Goal: Information Seeking & Learning: Learn about a topic

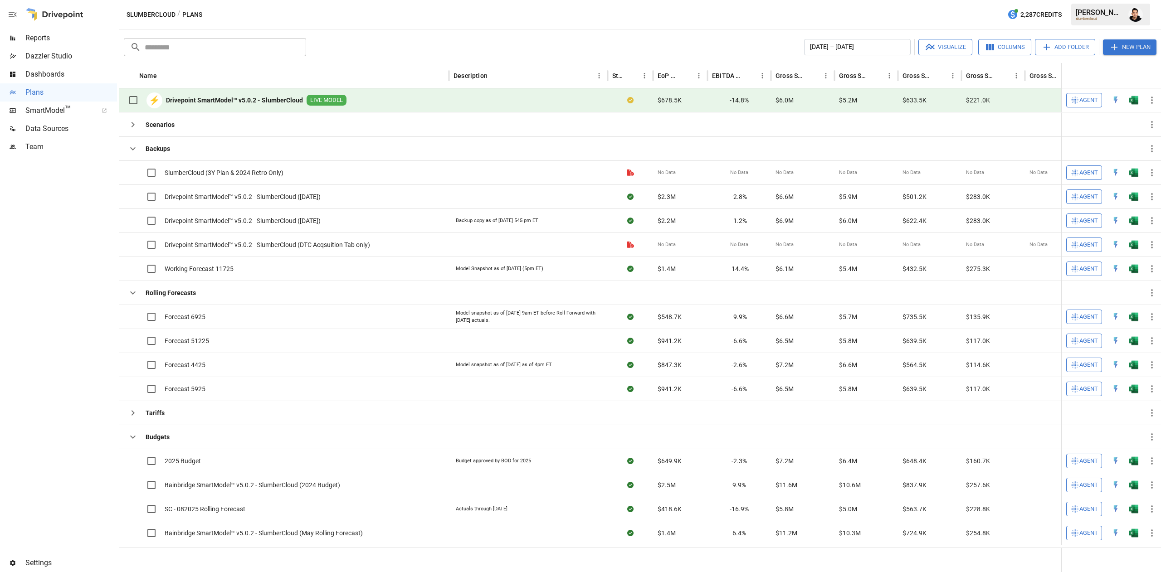
click at [57, 41] on span "Reports" at bounding box center [71, 38] width 92 height 11
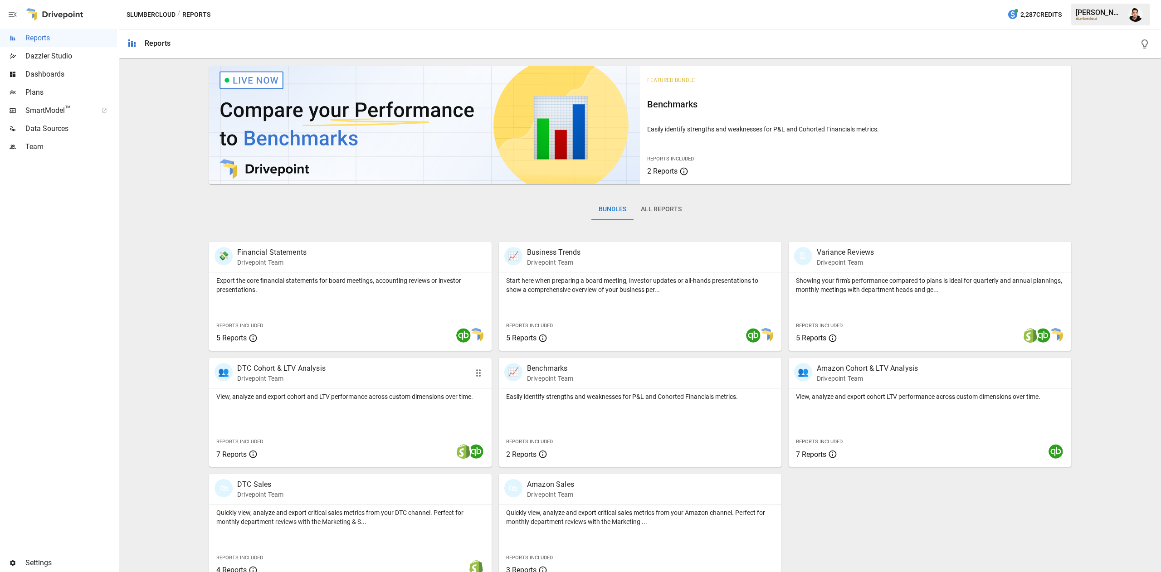
click at [410, 398] on p "View, analyze and export cohort and LTV performance across custom dimensions ov…" at bounding box center [350, 396] width 268 height 9
click at [654, 200] on button "All Reports" at bounding box center [660, 210] width 55 height 22
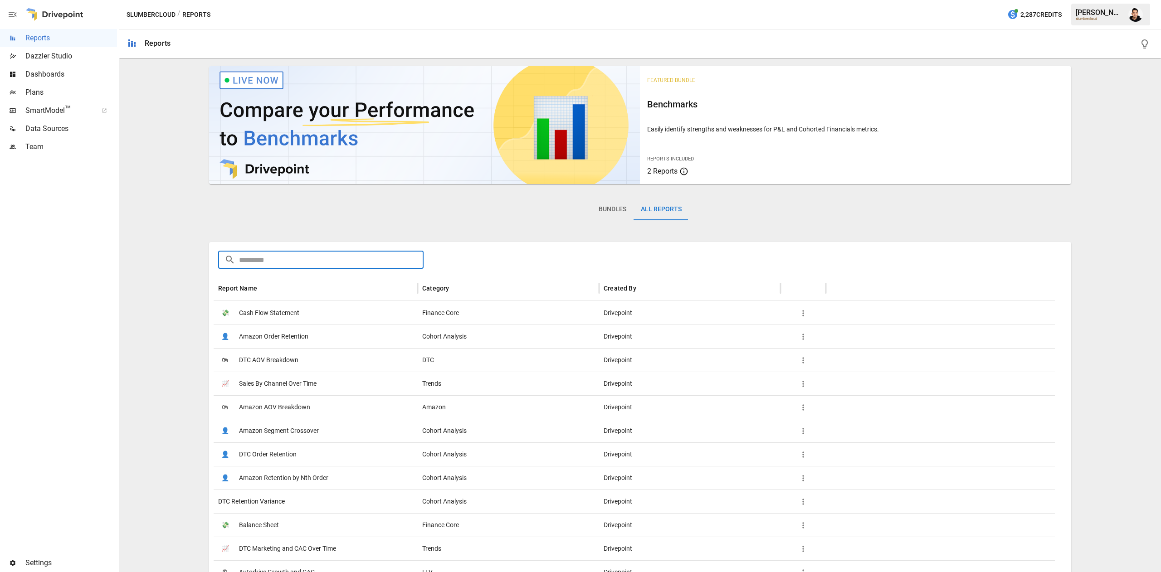
click at [305, 261] on input "text" at bounding box center [331, 260] width 185 height 18
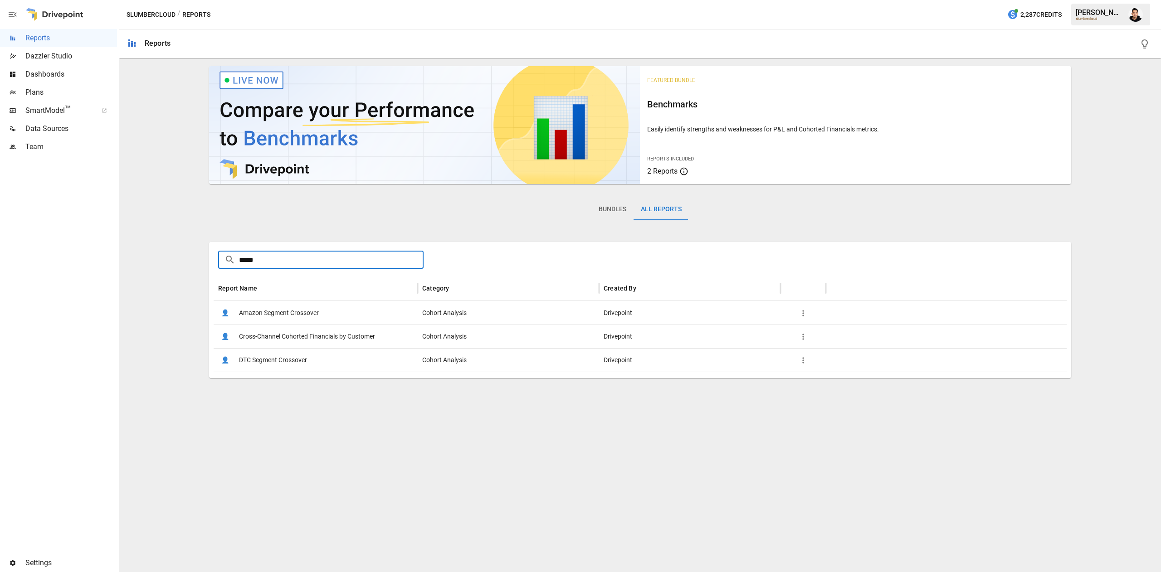
type input "*****"
click at [336, 343] on span "Cross-Channel Cohorted Financials by Customer" at bounding box center [307, 336] width 136 height 23
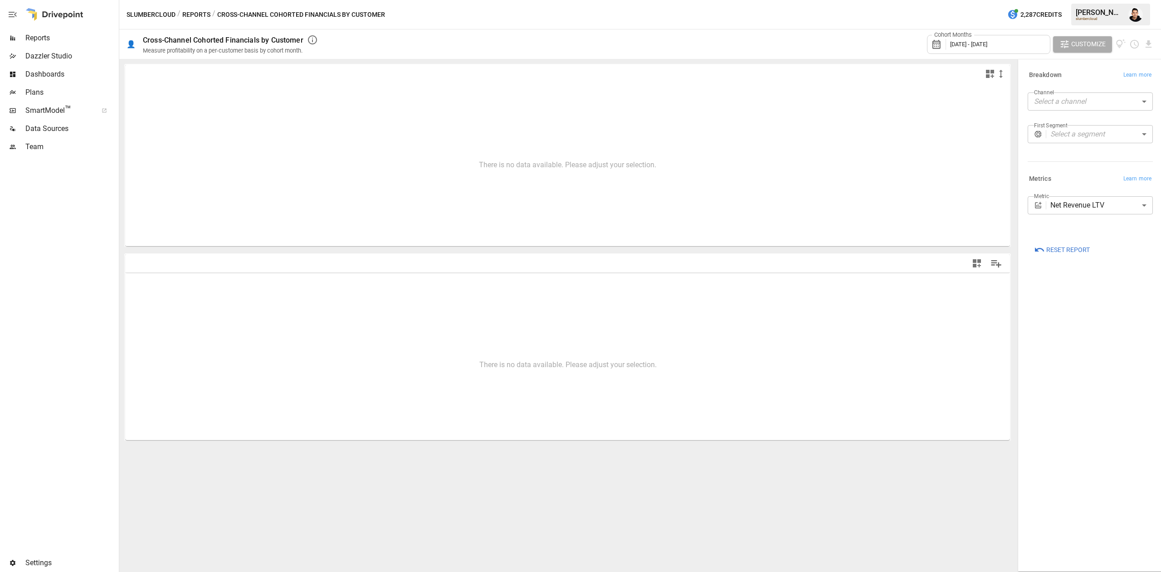
click at [1066, 245] on span "Reset Report" at bounding box center [1068, 249] width 44 height 11
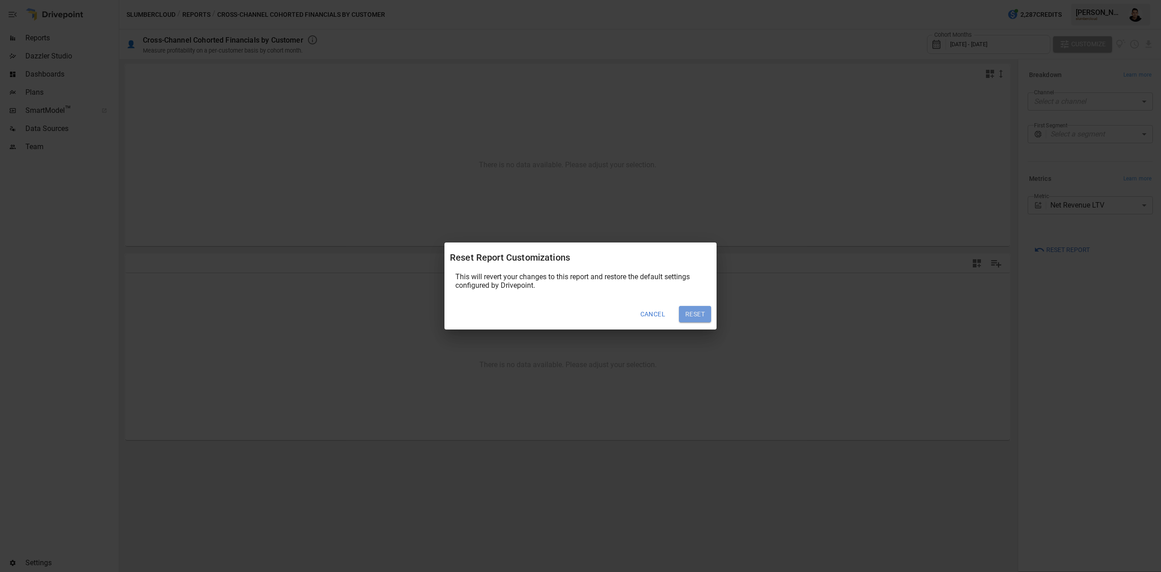
click at [693, 319] on button "Reset" at bounding box center [695, 314] width 32 height 16
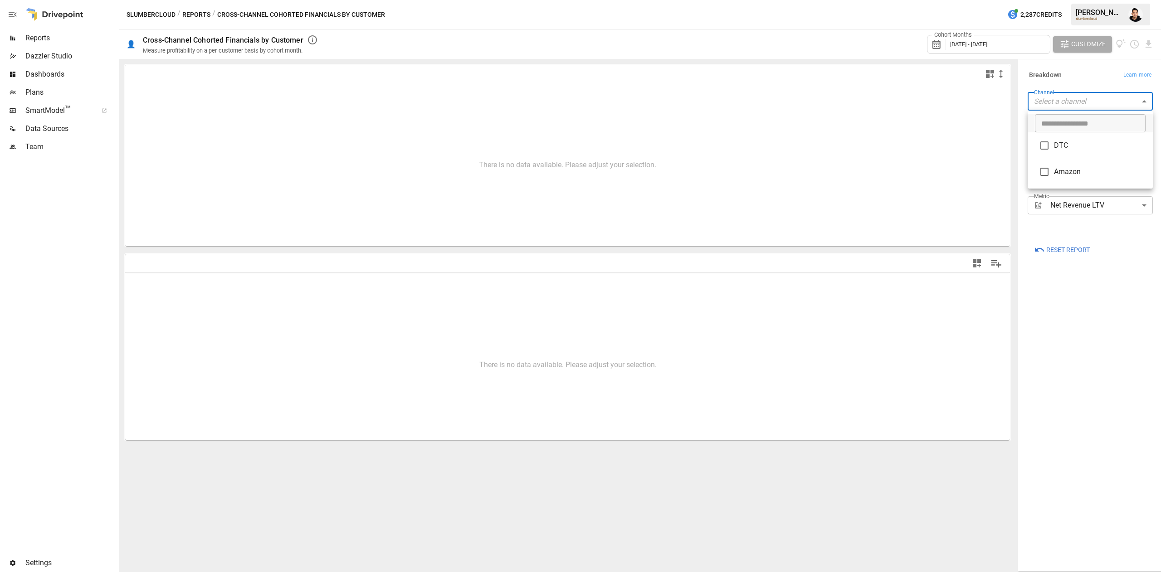
click at [1103, 0] on body "**********" at bounding box center [580, 0] width 1161 height 0
click at [1070, 150] on span "DTC" at bounding box center [1100, 145] width 92 height 11
type input "***"
click at [1107, 228] on div at bounding box center [580, 286] width 1161 height 572
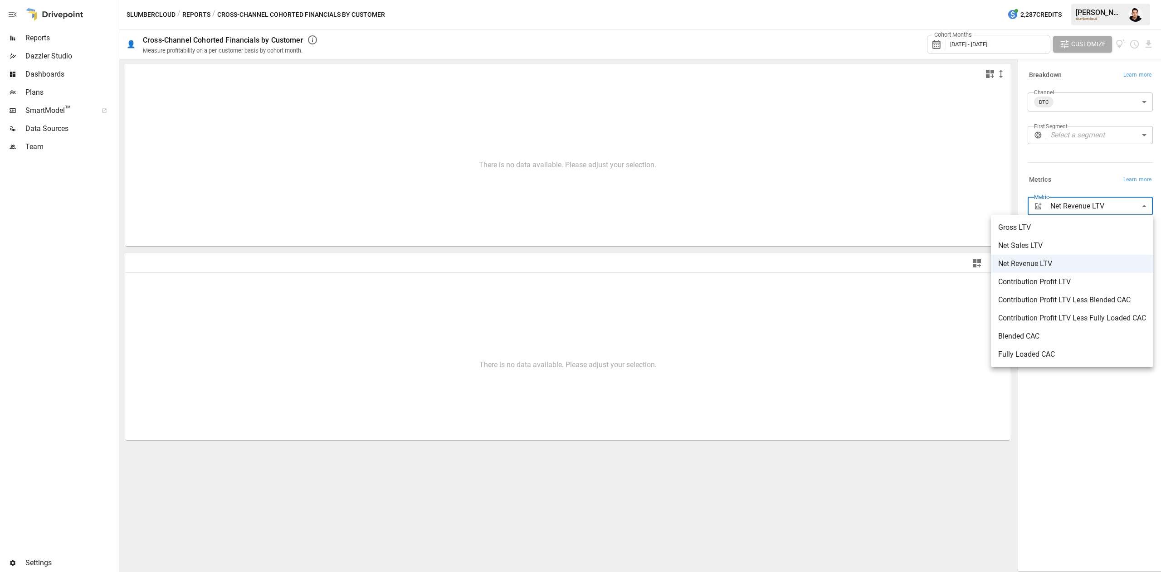
click at [1099, 0] on body "**********" at bounding box center [580, 0] width 1161 height 0
click at [1060, 243] on span "Net Sales LTV" at bounding box center [1072, 245] width 148 height 11
type input "**********"
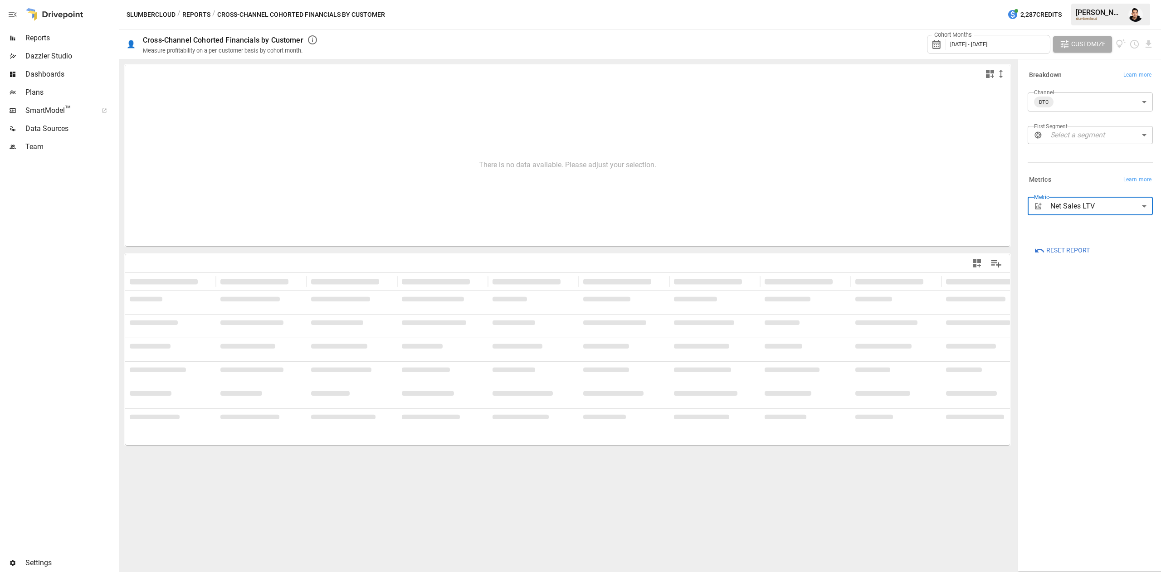
click at [1087, 151] on div "First Segment Select a segment ​" at bounding box center [1088, 136] width 129 height 29
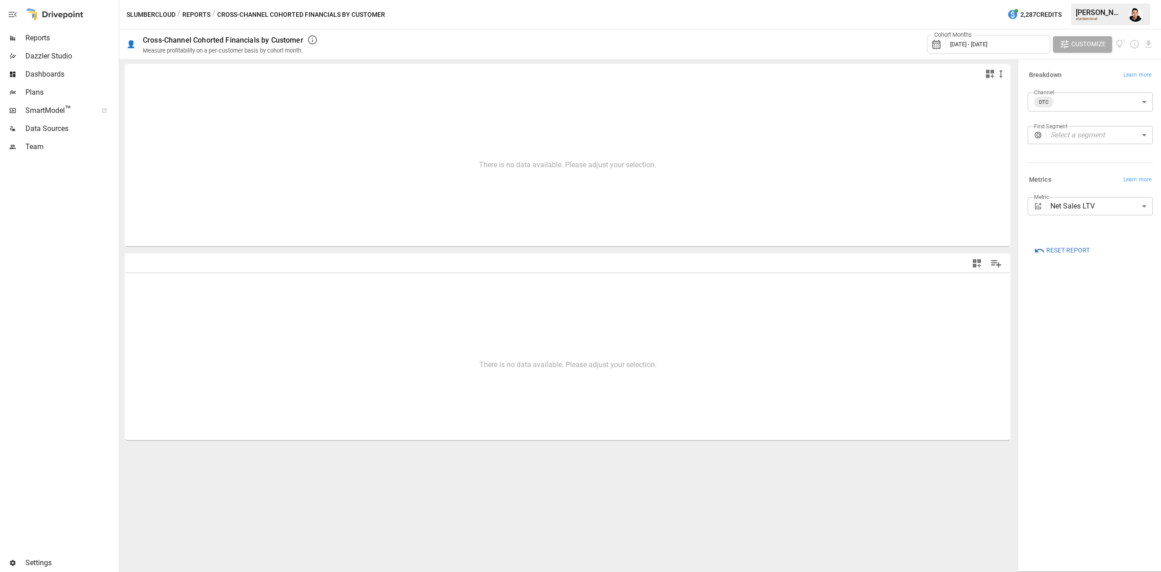
click at [1087, 0] on body "**********" at bounding box center [580, 0] width 1161 height 0
click at [1071, 153] on input "text" at bounding box center [1090, 156] width 111 height 18
click at [1092, 121] on div at bounding box center [580, 286] width 1161 height 572
click at [1134, 133] on icon "button" at bounding box center [1136, 135] width 8 height 8
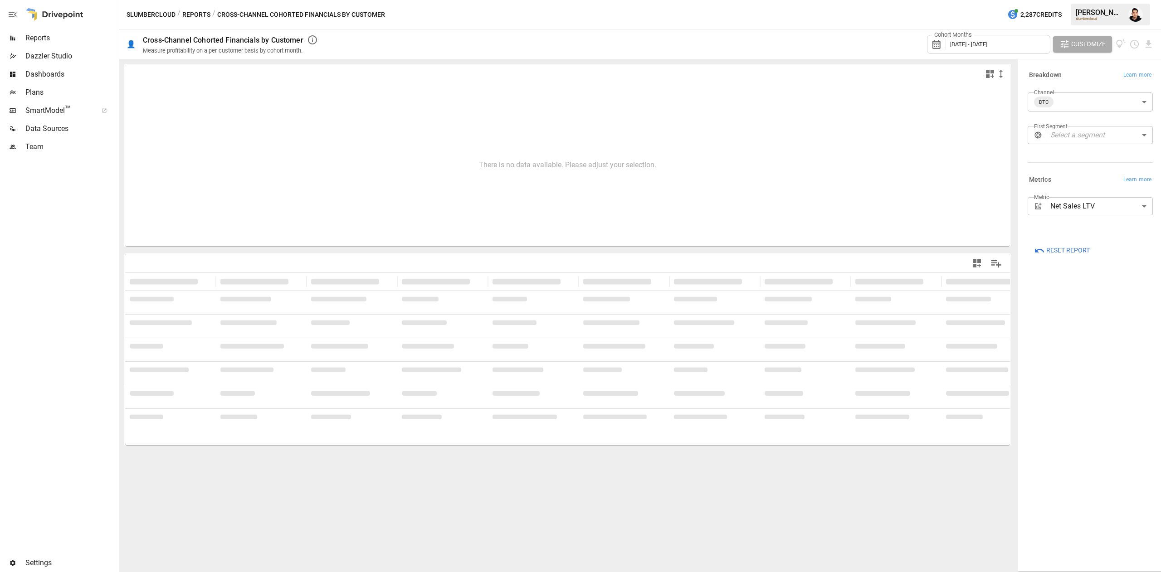
click at [1141, 0] on body "**********" at bounding box center [580, 0] width 1161 height 0
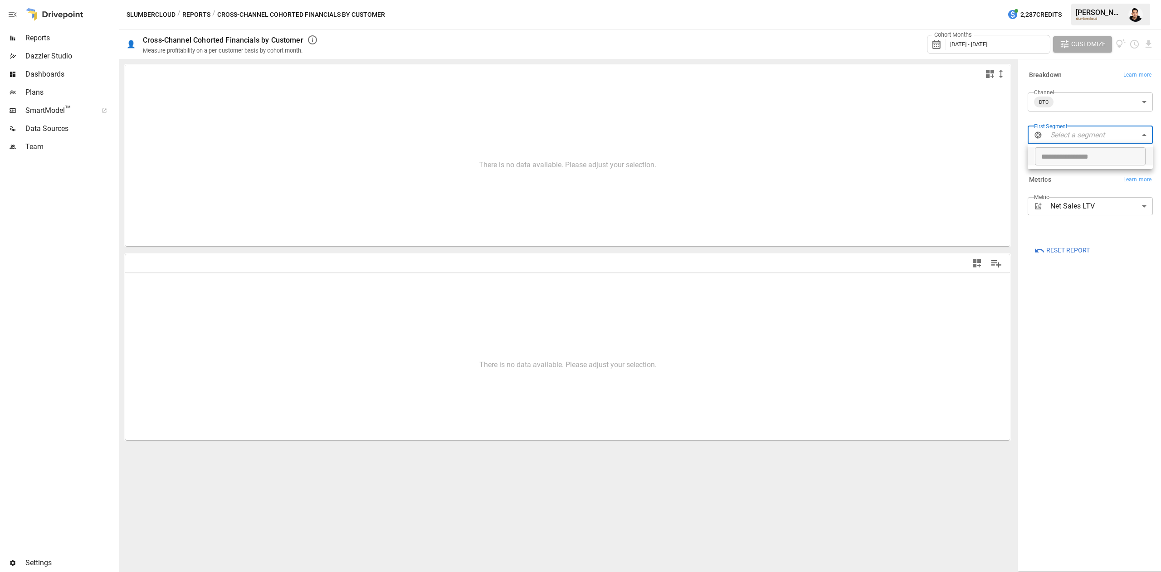
click at [196, 11] on div at bounding box center [580, 286] width 1161 height 572
click at [190, 14] on button "Reports" at bounding box center [196, 14] width 28 height 11
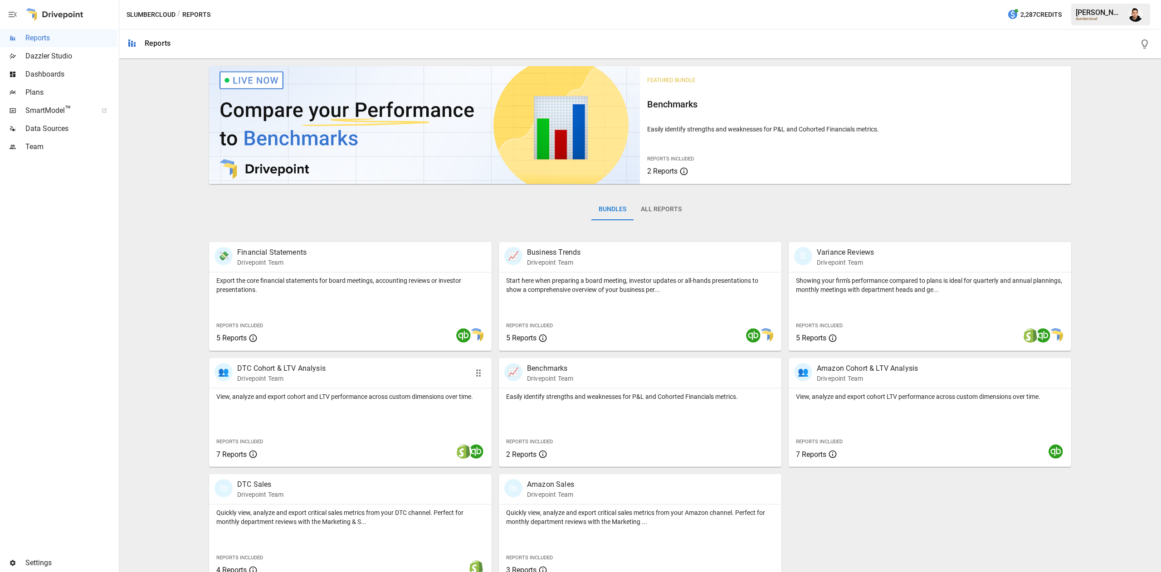
click at [343, 406] on div "View, analyze and export cohort and LTV performance across custom dimensions ov…" at bounding box center [350, 428] width 282 height 78
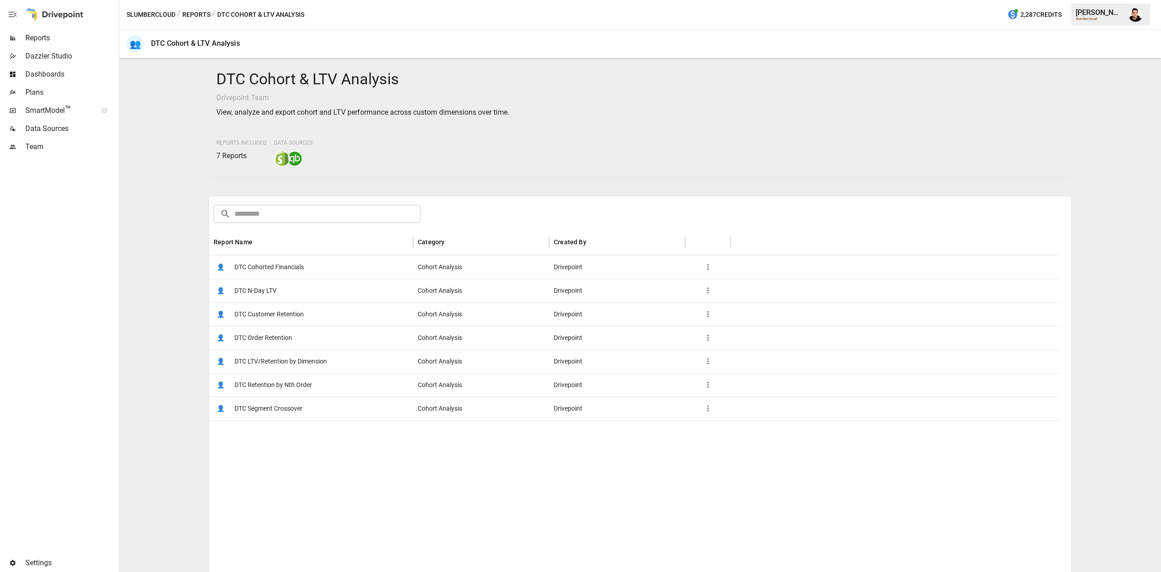
click at [343, 406] on div "👤 DTC Segment Crossover" at bounding box center [311, 409] width 204 height 24
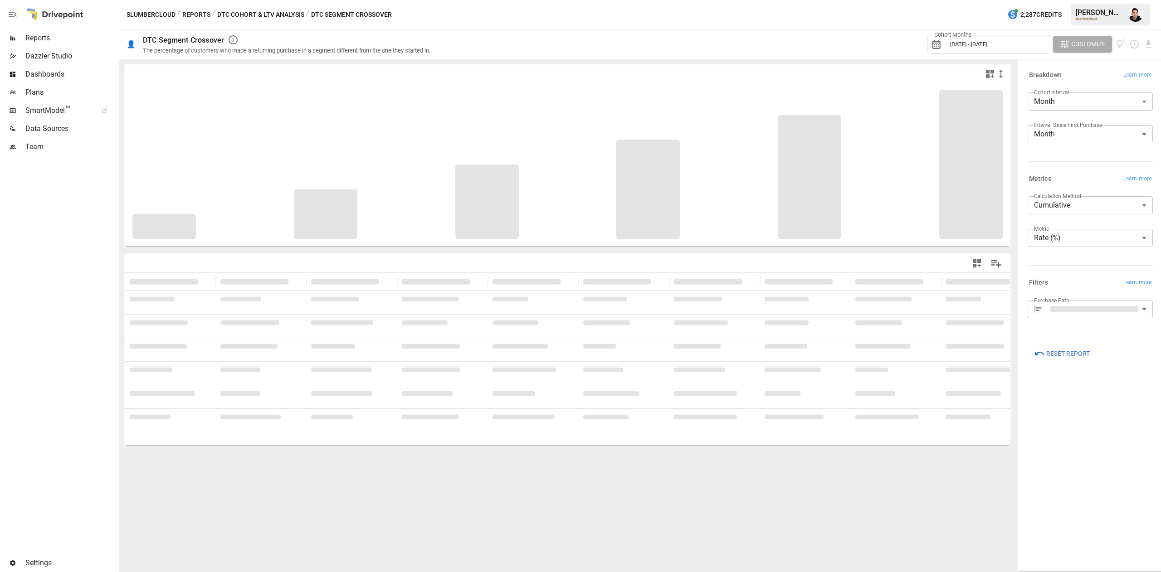
type input "**********"
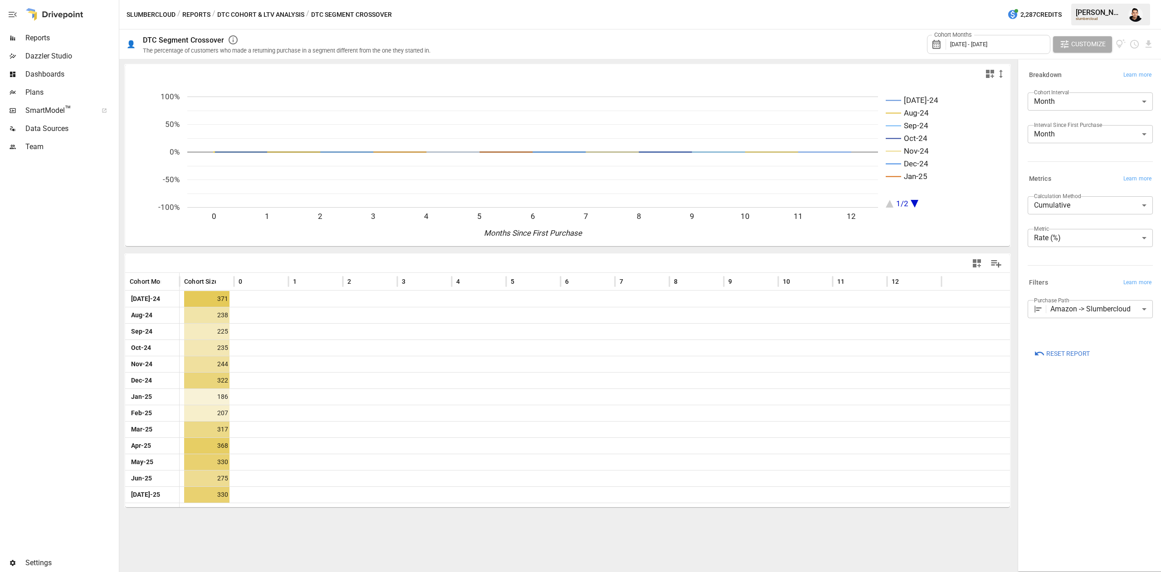
click at [282, 16] on button "DTC Cohort & LTV Analysis" at bounding box center [260, 14] width 87 height 11
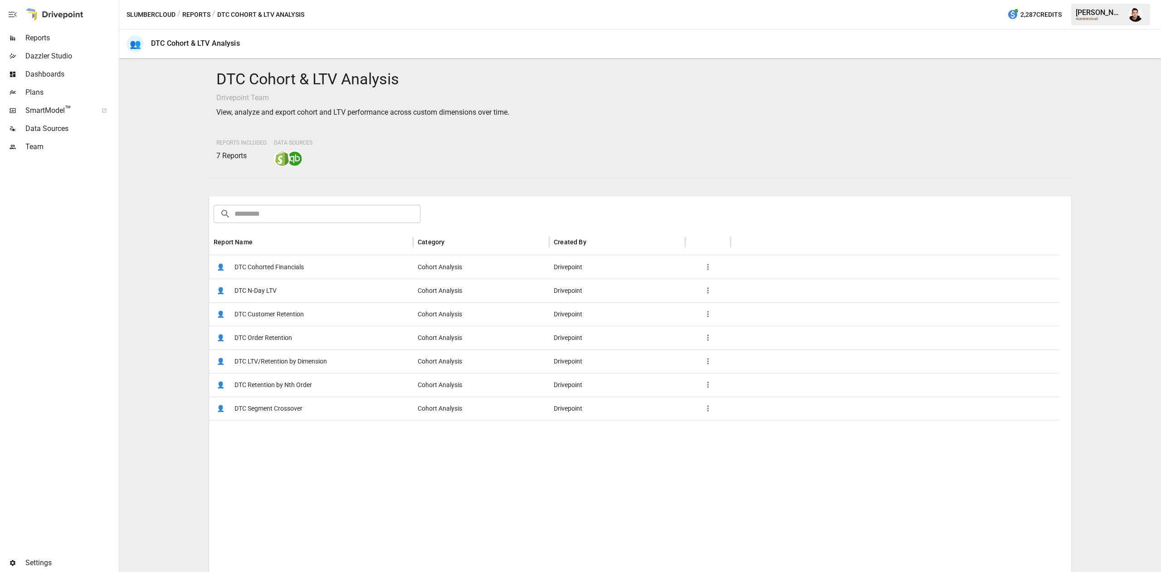
click at [263, 336] on span "DTC Order Retention" at bounding box center [263, 337] width 58 height 23
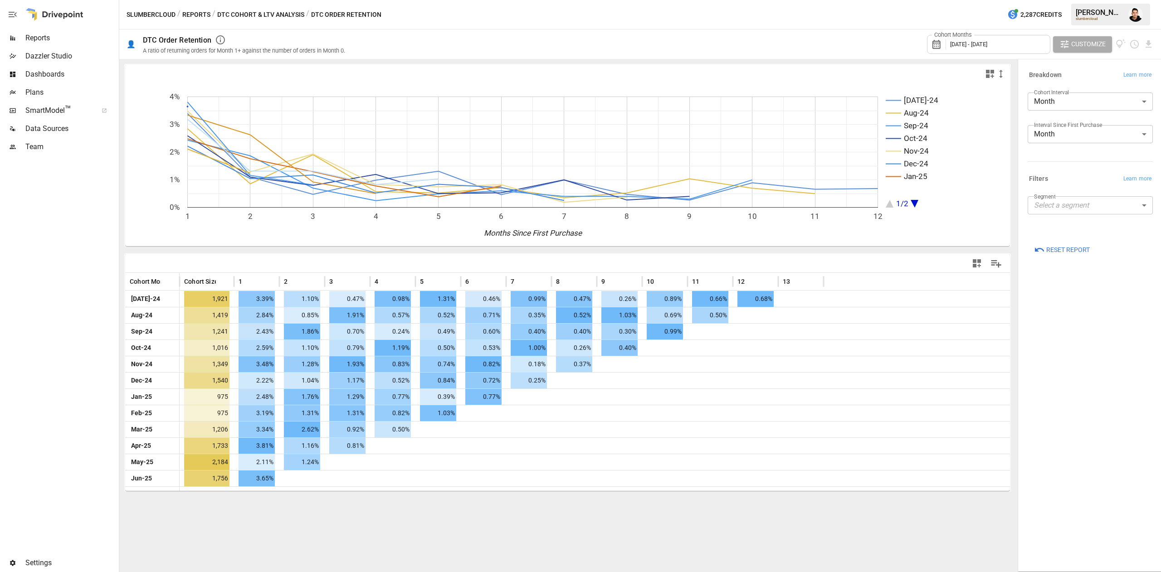
click at [1063, 216] on div "Segment Select a segment ​" at bounding box center [1088, 207] width 129 height 29
click at [1078, 0] on body "Reports Dazzler Studio Dashboards Plans SmartModel ™ Data Sources Team Settings…" at bounding box center [580, 0] width 1161 height 0
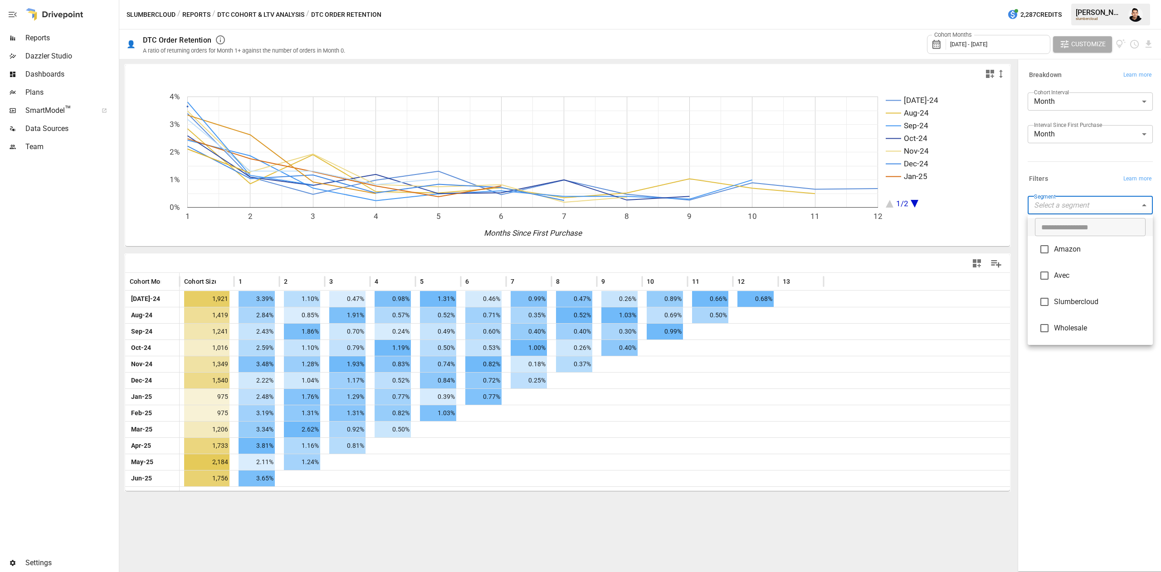
click at [1103, 387] on div at bounding box center [580, 286] width 1161 height 572
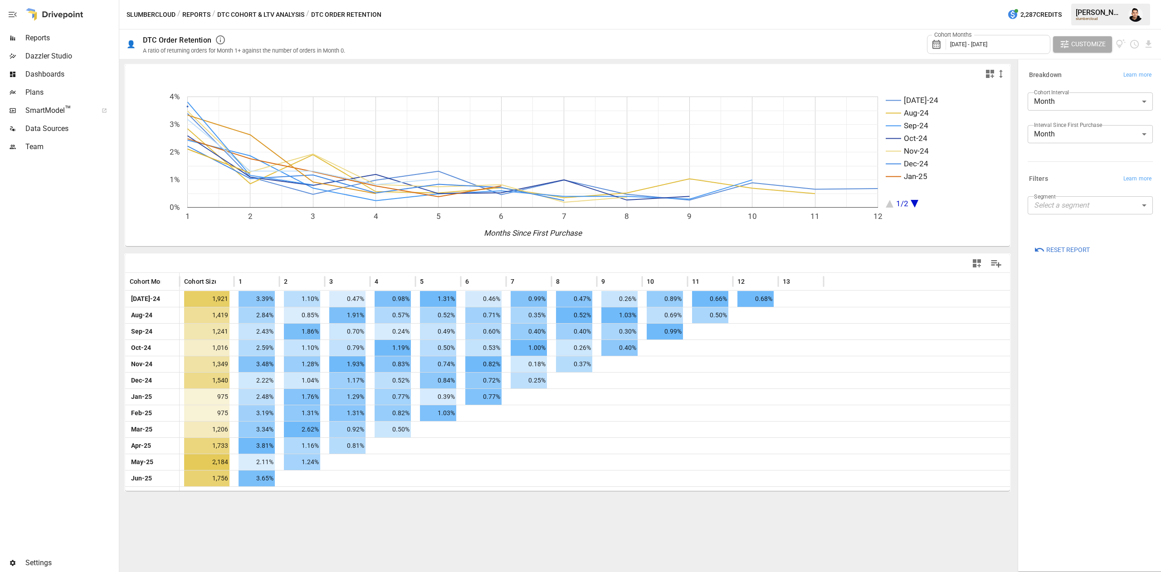
click at [206, 12] on button "Reports" at bounding box center [196, 14] width 28 height 11
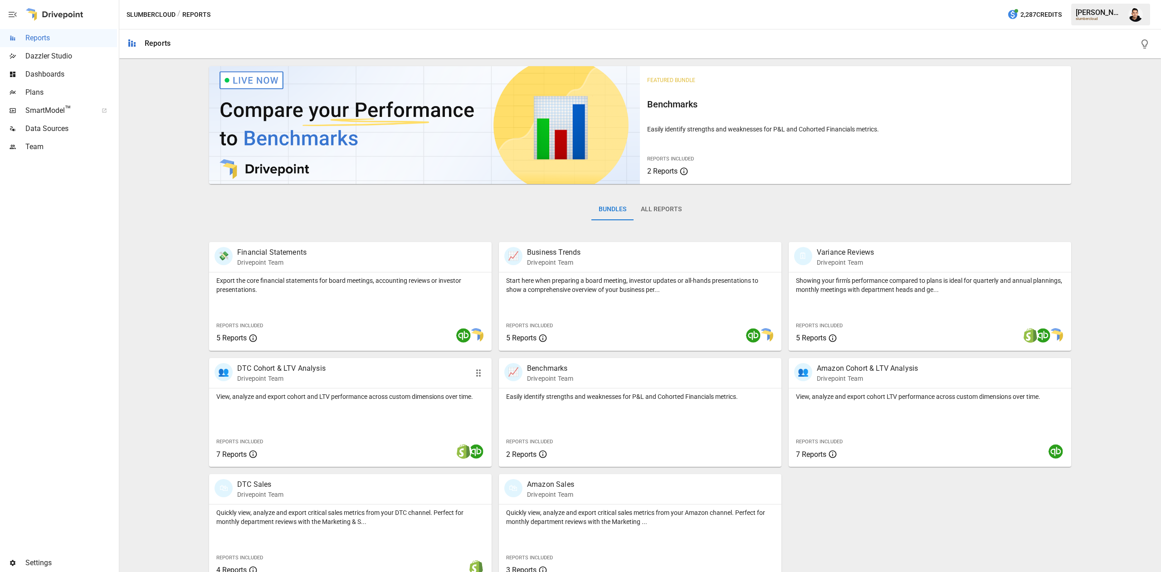
click at [404, 416] on div "View, analyze and export cohort and LTV performance across custom dimensions ov…" at bounding box center [350, 428] width 282 height 78
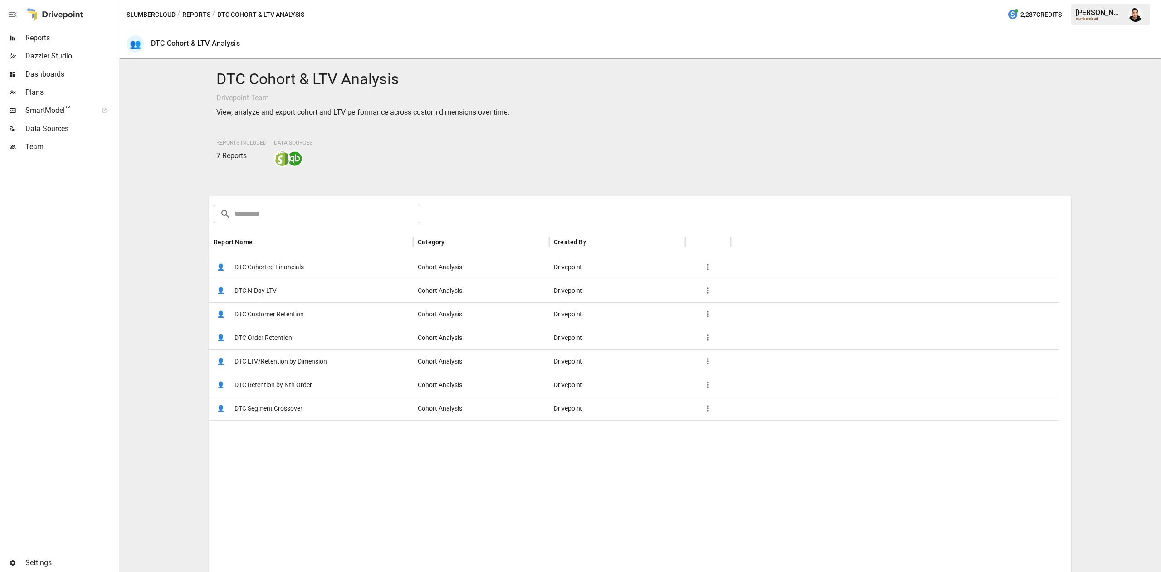
click at [321, 268] on div "👤 DTC Cohorted Financials" at bounding box center [311, 267] width 204 height 24
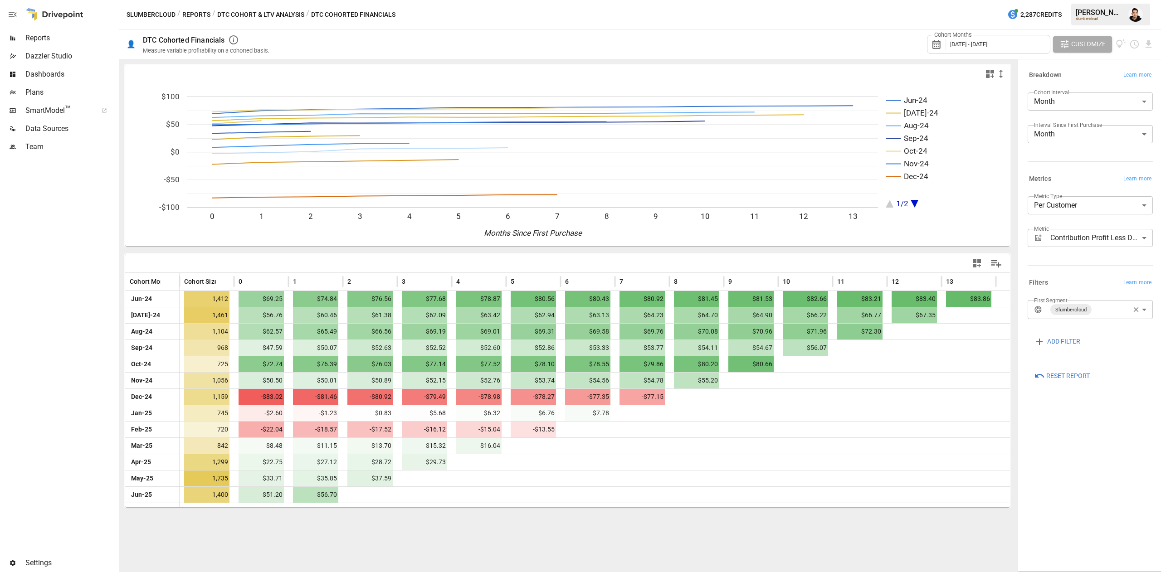
click at [1065, 371] on span "Reset Report" at bounding box center [1068, 375] width 44 height 11
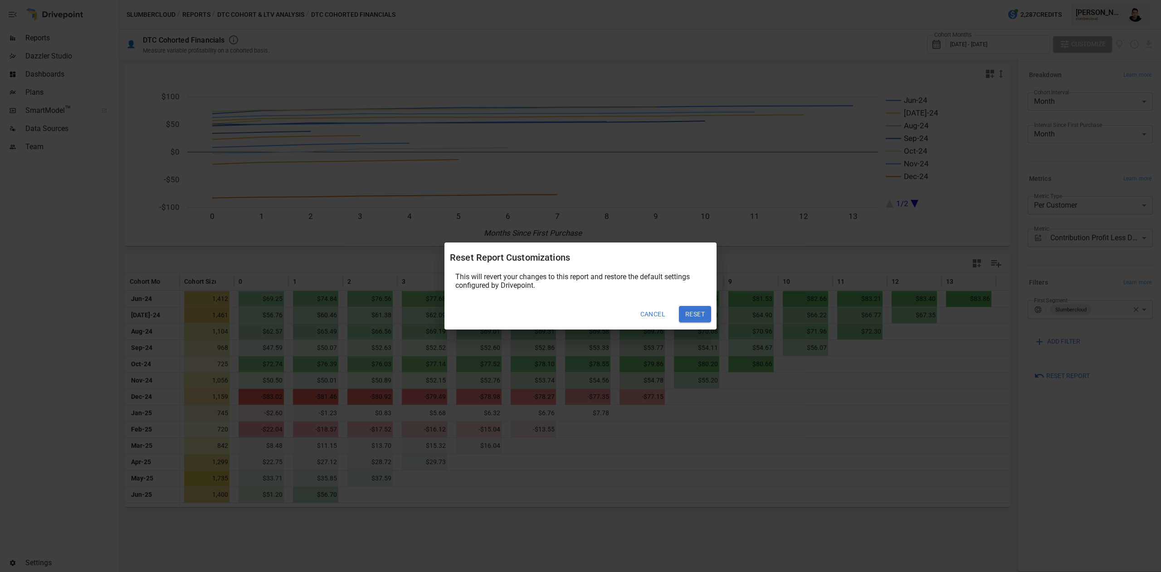
click at [705, 324] on div "Cancel Reset" at bounding box center [580, 314] width 272 height 31
click at [701, 313] on button "Reset" at bounding box center [695, 314] width 32 height 16
type input "*********"
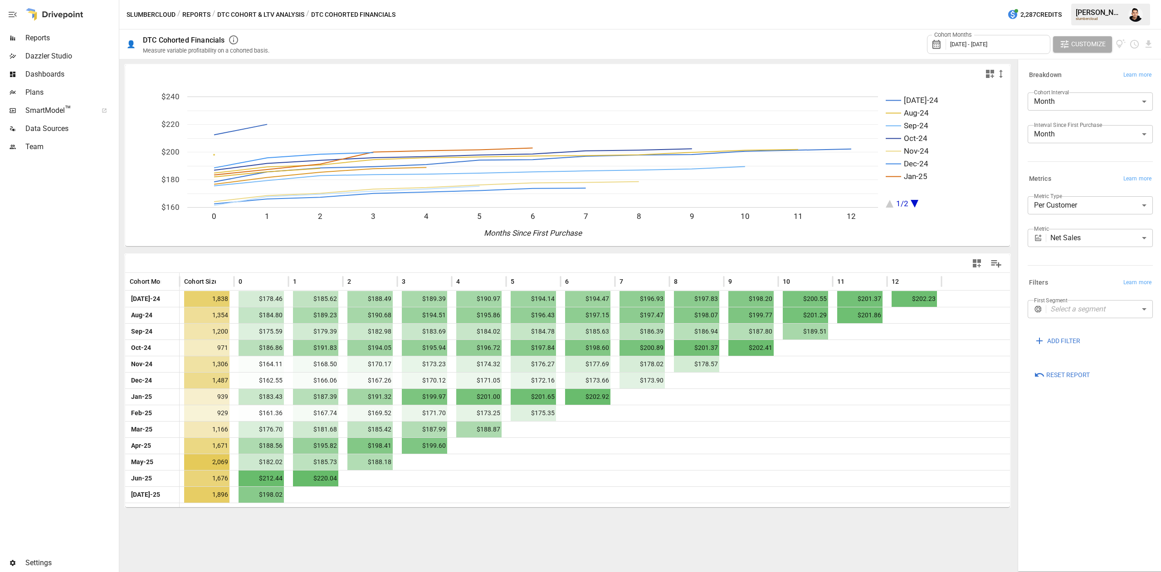
click at [1078, 320] on div "First Segment Select a segment ​" at bounding box center [1088, 311] width 129 height 29
click at [1072, 0] on body "Reports Dazzler Studio Dashboards Plans SmartModel ™ Data Sources Team Settings…" at bounding box center [580, 0] width 1161 height 0
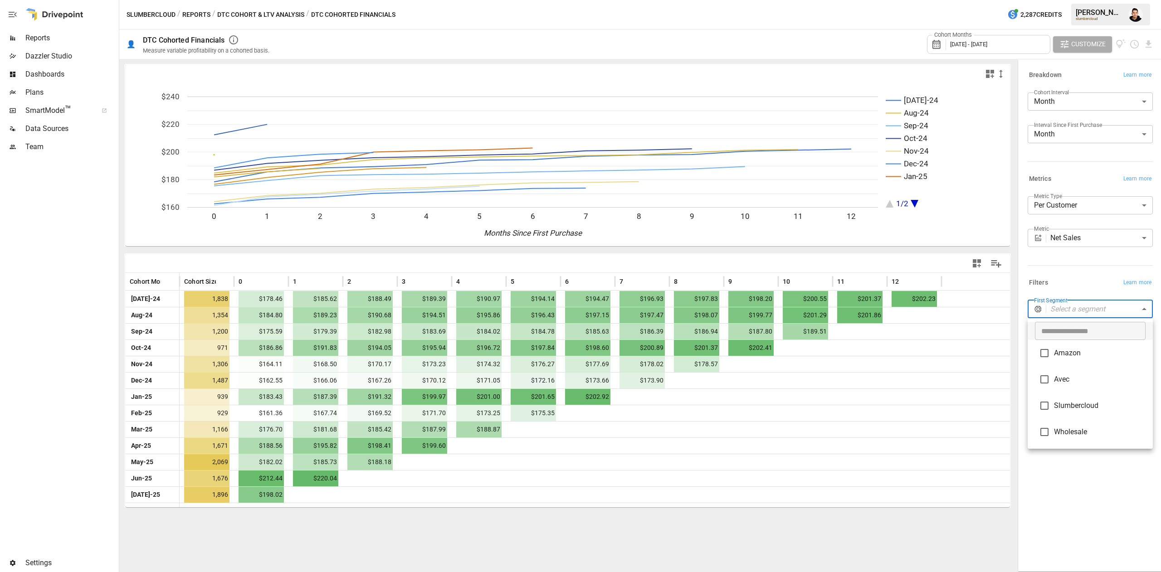
click at [1066, 410] on span "Slumbercloud" at bounding box center [1100, 405] width 92 height 11
type input "**********"
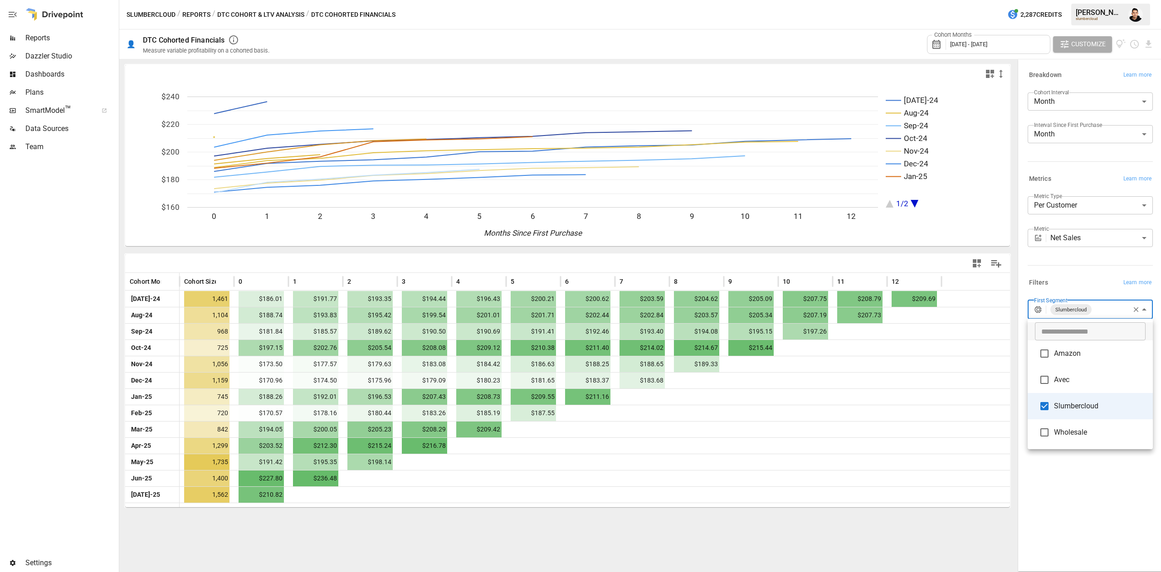
click at [258, 522] on div at bounding box center [580, 286] width 1161 height 572
click at [1111, 0] on body "Reports Dazzler Studio Dashboards Plans SmartModel ™ Data Sources Team Settings…" at bounding box center [580, 0] width 1161 height 0
click at [1105, 267] on div at bounding box center [580, 286] width 1161 height 572
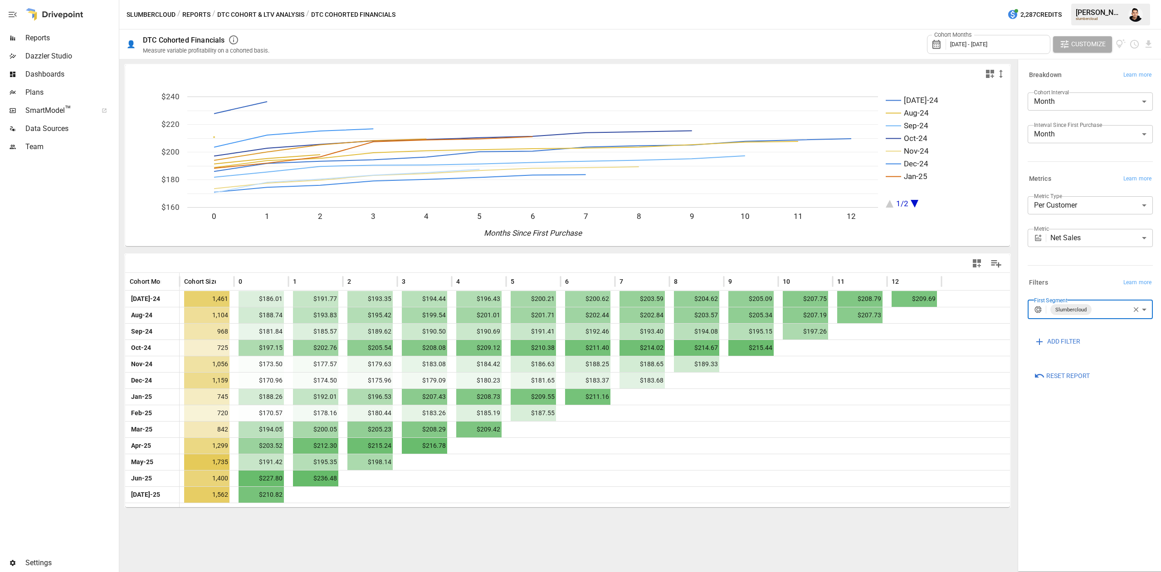
click at [1101, 255] on div "**********" at bounding box center [1088, 227] width 129 height 69
click at [1086, 0] on body "Reports Dazzler Studio Dashboards Plans SmartModel ™ Data Sources Team Settings…" at bounding box center [580, 0] width 1161 height 0
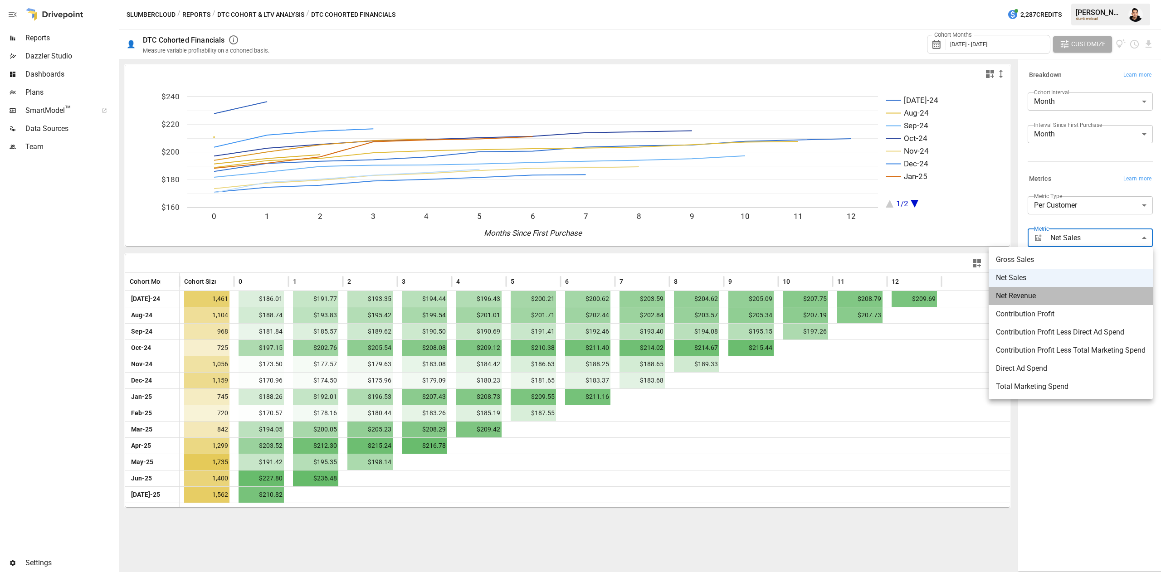
click at [1076, 304] on li "Net Revenue" at bounding box center [1070, 296] width 164 height 18
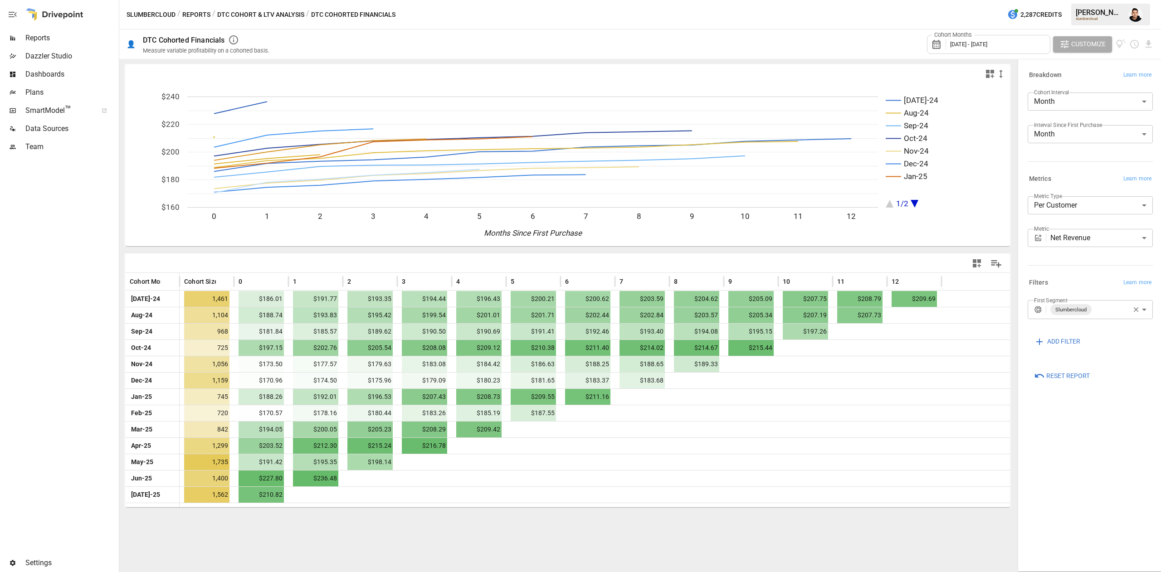
drag, startPoint x: 1076, startPoint y: 304, endPoint x: 1085, endPoint y: 248, distance: 57.5
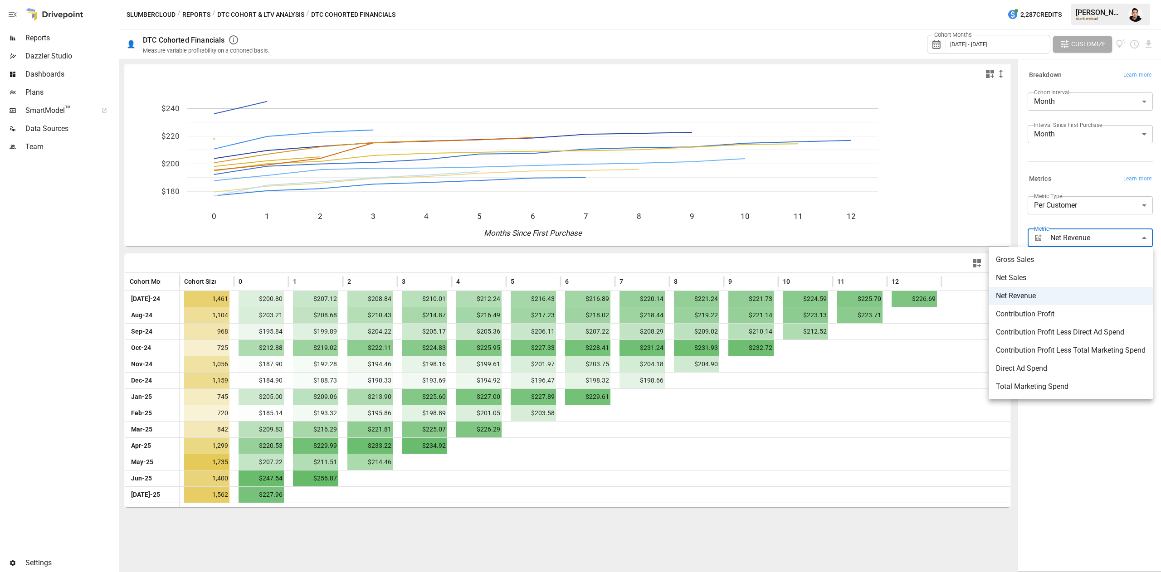
click at [1081, 0] on body "Reports Dazzler Studio Dashboards Plans SmartModel ™ Data Sources Team Settings…" at bounding box center [580, 0] width 1161 height 0
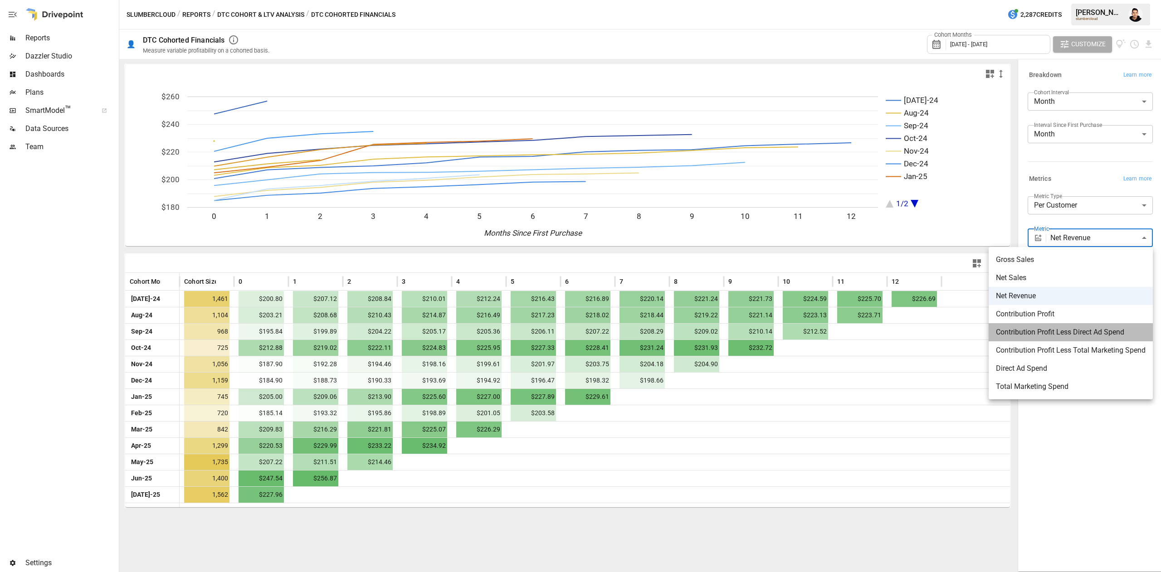
click at [1022, 324] on li "Contribution Profit Less Direct Ad Spend" at bounding box center [1070, 332] width 164 height 18
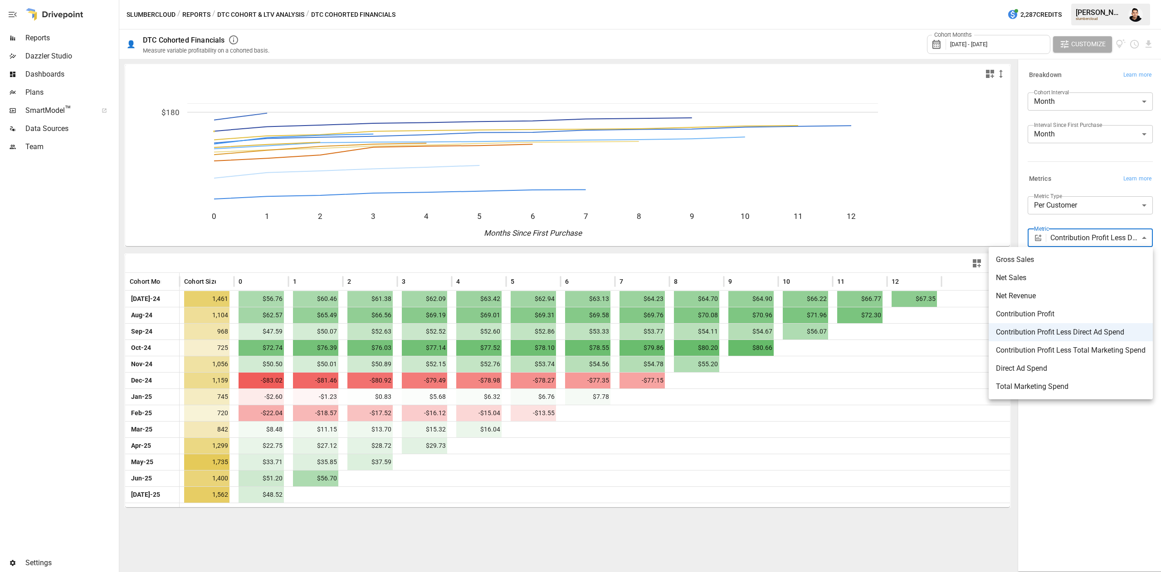
click at [1057, 0] on body "Reports Dazzler Studio Dashboards Plans SmartModel ™ Data Sources Team Settings…" at bounding box center [580, 0] width 1161 height 0
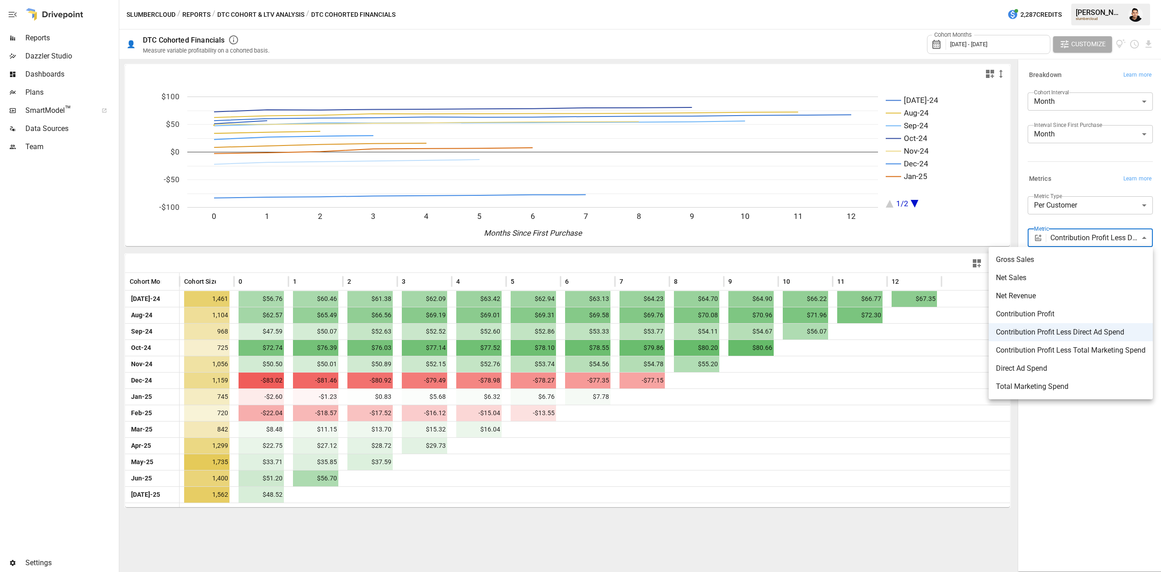
click at [1026, 303] on li "Net Revenue" at bounding box center [1070, 296] width 164 height 18
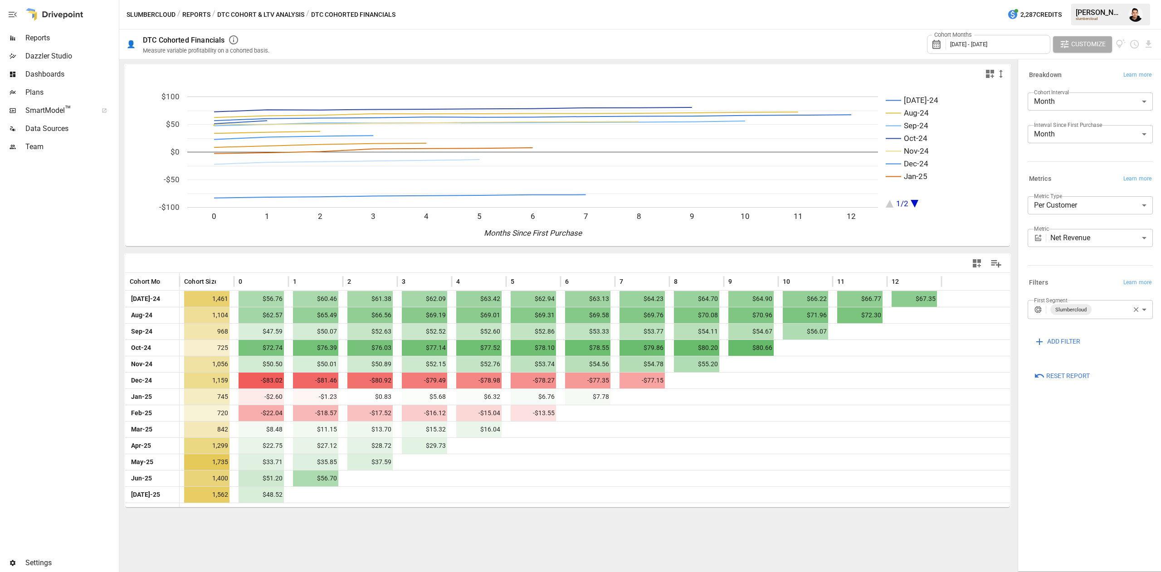
drag, startPoint x: 1026, startPoint y: 303, endPoint x: 1052, endPoint y: 257, distance: 53.2
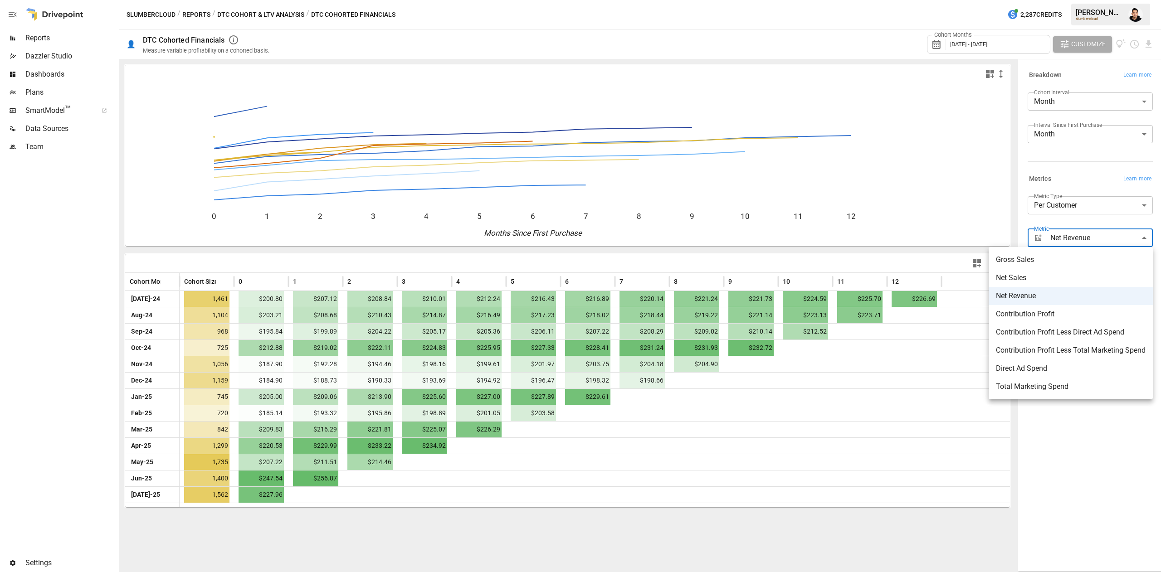
click at [1064, 0] on body "Reports Dazzler Studio Dashboards Plans SmartModel ™ Data Sources Team Settings…" at bounding box center [580, 0] width 1161 height 0
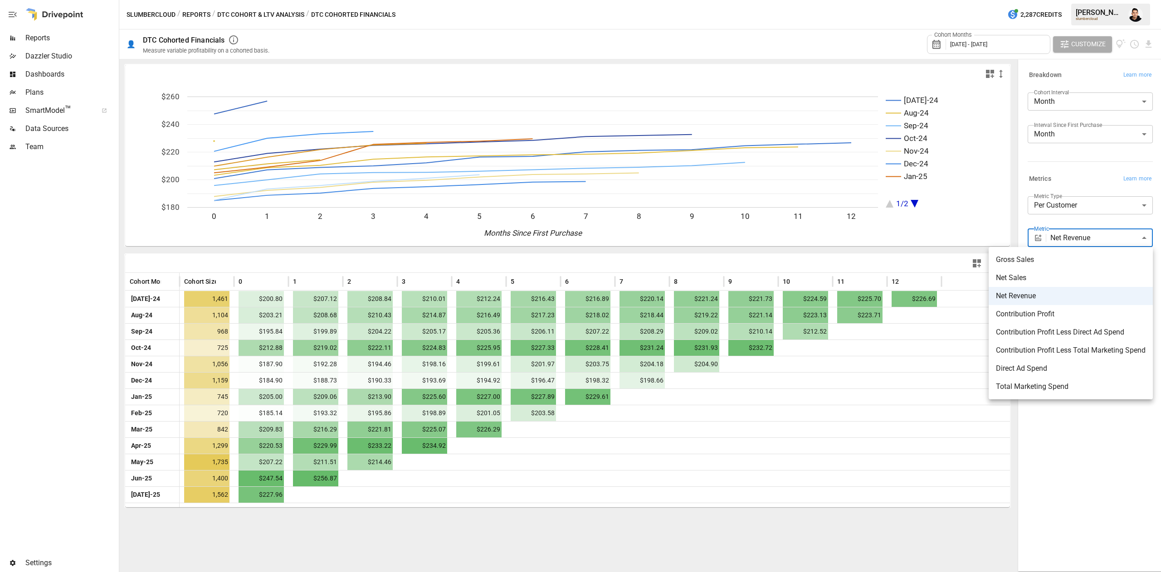
click at [1043, 308] on li "Contribution Profit" at bounding box center [1070, 314] width 164 height 18
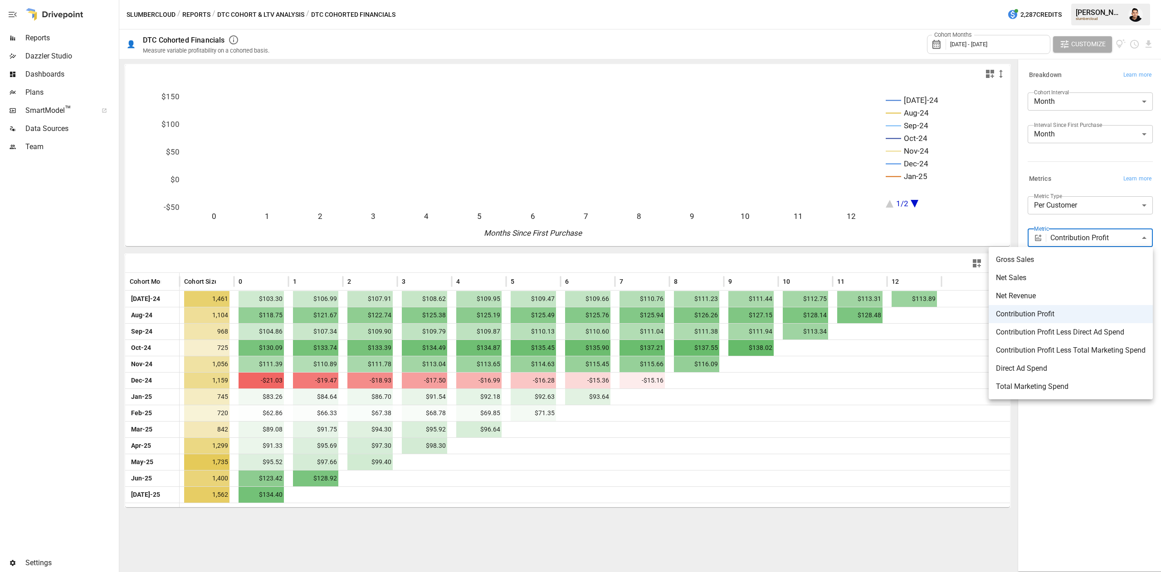
click at [1070, 0] on body "Reports Dazzler Studio Dashboards Plans SmartModel ™ Data Sources Team Settings…" at bounding box center [580, 0] width 1161 height 0
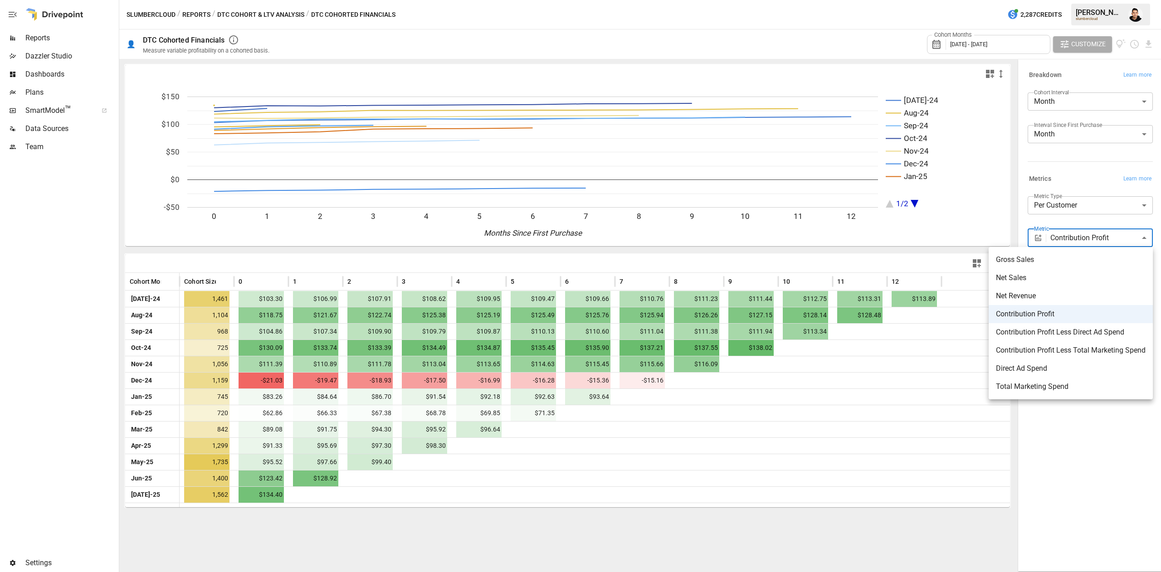
click at [1078, 337] on span "Contribution Profit Less Direct Ad Spend" at bounding box center [1071, 332] width 150 height 11
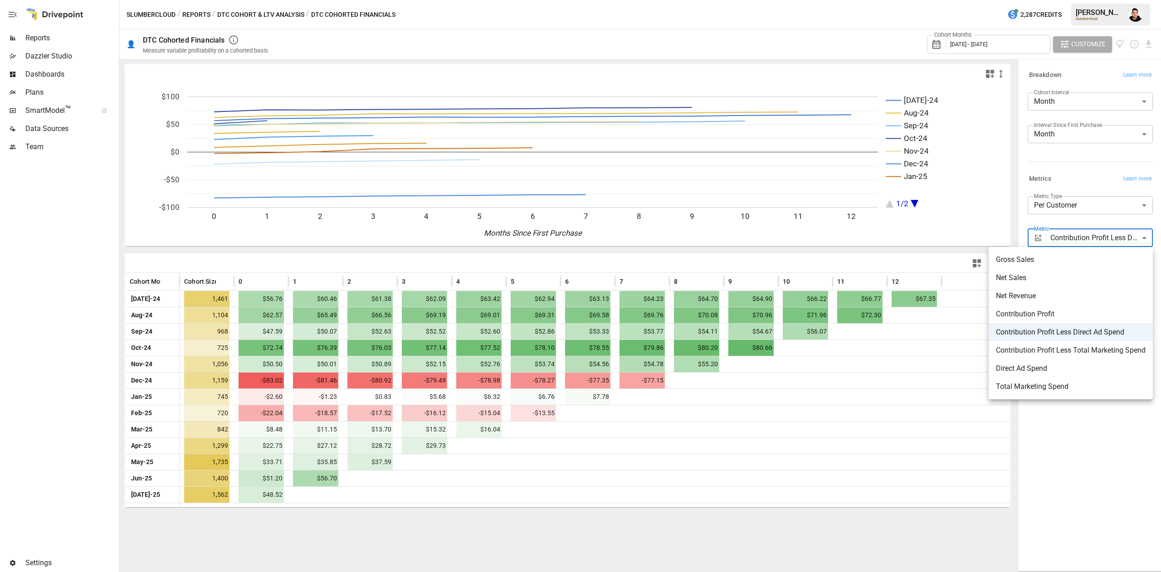
click at [1096, 0] on body "Reports Dazzler Studio Dashboards Plans SmartModel ™ Data Sources Team Settings…" at bounding box center [580, 0] width 1161 height 0
click at [1081, 364] on span "Direct Ad Spend" at bounding box center [1071, 368] width 150 height 11
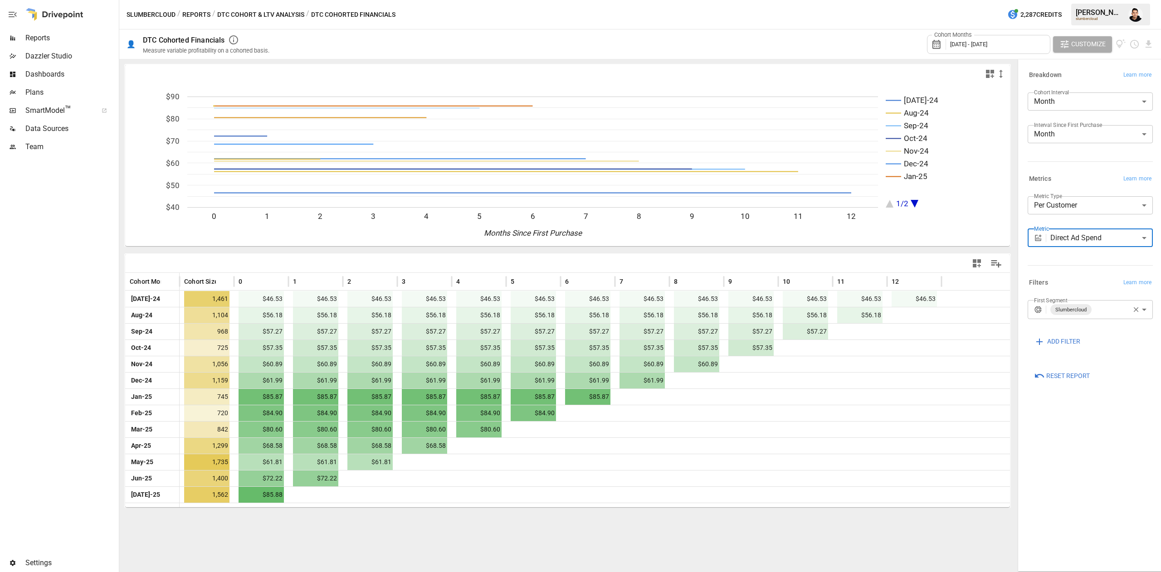
click at [1091, 0] on body "Reports Dazzler Studio Dashboards Plans SmartModel ™ Data Sources Team Settings…" at bounding box center [580, 0] width 1161 height 0
click at [1092, 282] on div at bounding box center [580, 286] width 1161 height 572
click at [1094, 0] on body "Reports Dazzler Studio Dashboards Plans SmartModel ™ Data Sources Team Settings…" at bounding box center [580, 0] width 1161 height 0
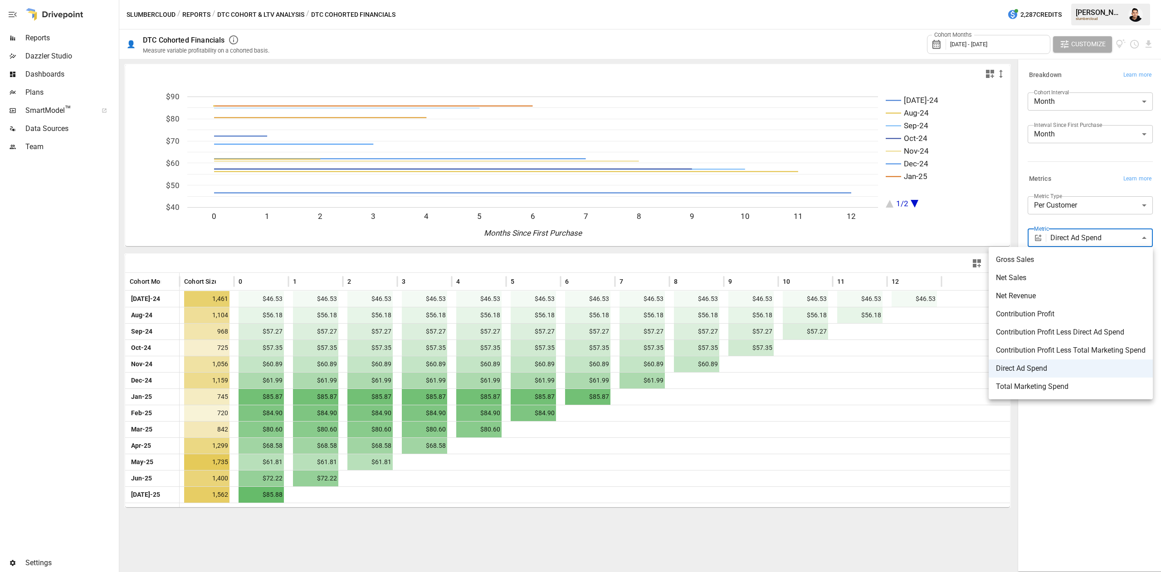
click at [1056, 319] on span "Contribution Profit" at bounding box center [1071, 314] width 150 height 11
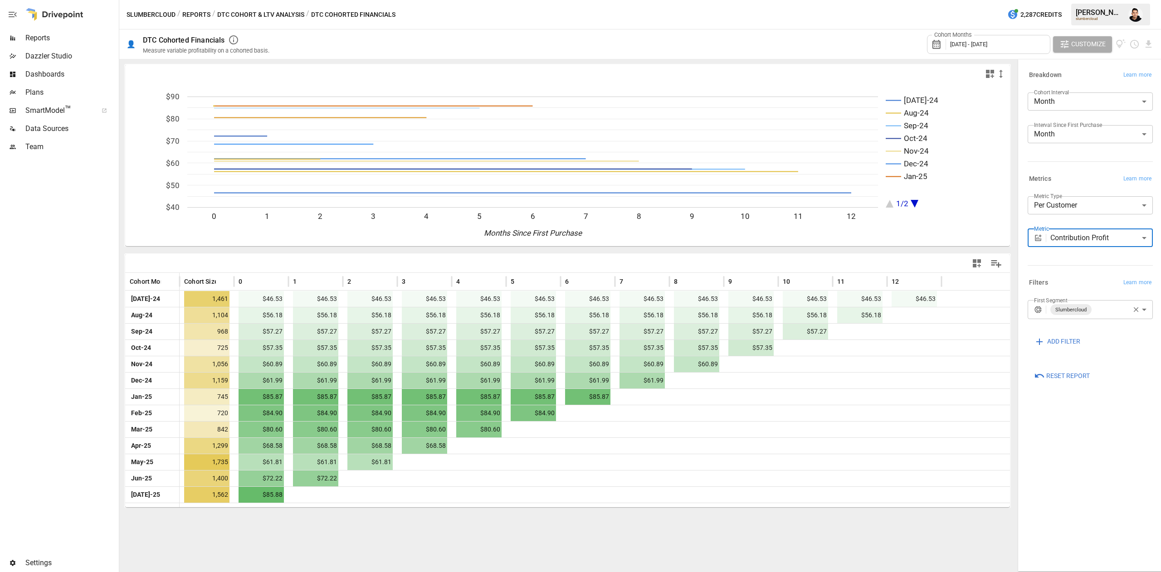
type input "**********"
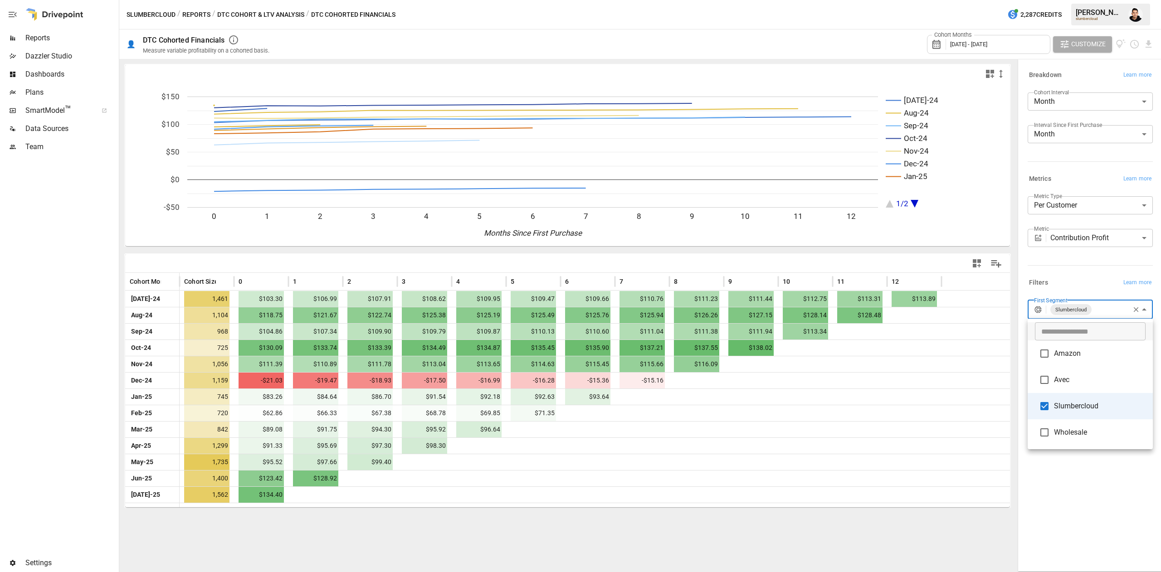
click at [1096, 0] on body "Reports Dazzler Studio Dashboards Plans SmartModel ™ Data Sources Team Settings…" at bounding box center [580, 0] width 1161 height 0
click at [1071, 384] on span "Avec" at bounding box center [1100, 380] width 92 height 11
click at [1065, 406] on span "Slumbercloud" at bounding box center [1100, 406] width 92 height 11
type input "****"
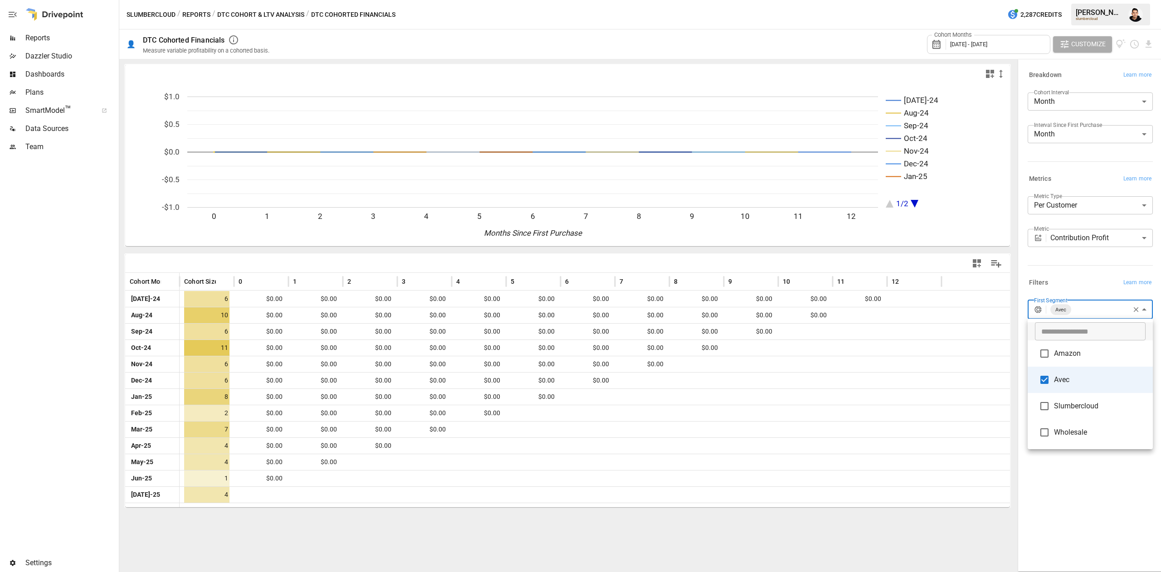
click at [1079, 377] on span "Avec" at bounding box center [1100, 380] width 92 height 11
click at [1078, 404] on span "Slumbercloud" at bounding box center [1100, 405] width 92 height 11
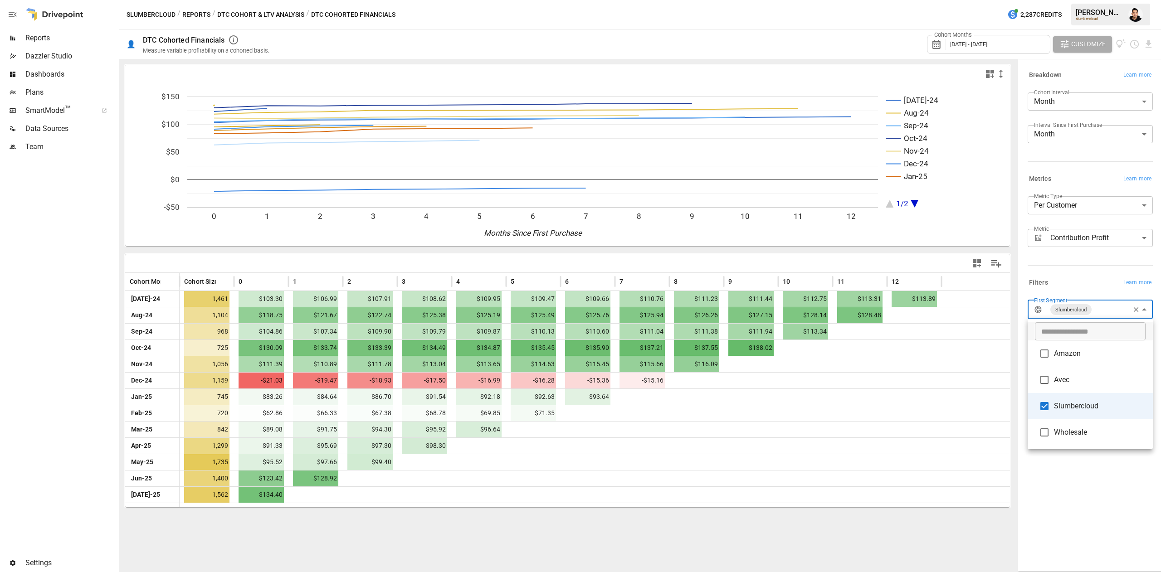
drag, startPoint x: 1072, startPoint y: 356, endPoint x: 1076, endPoint y: 357, distance: 4.6
click at [1076, 357] on span "Amazon" at bounding box center [1100, 353] width 92 height 11
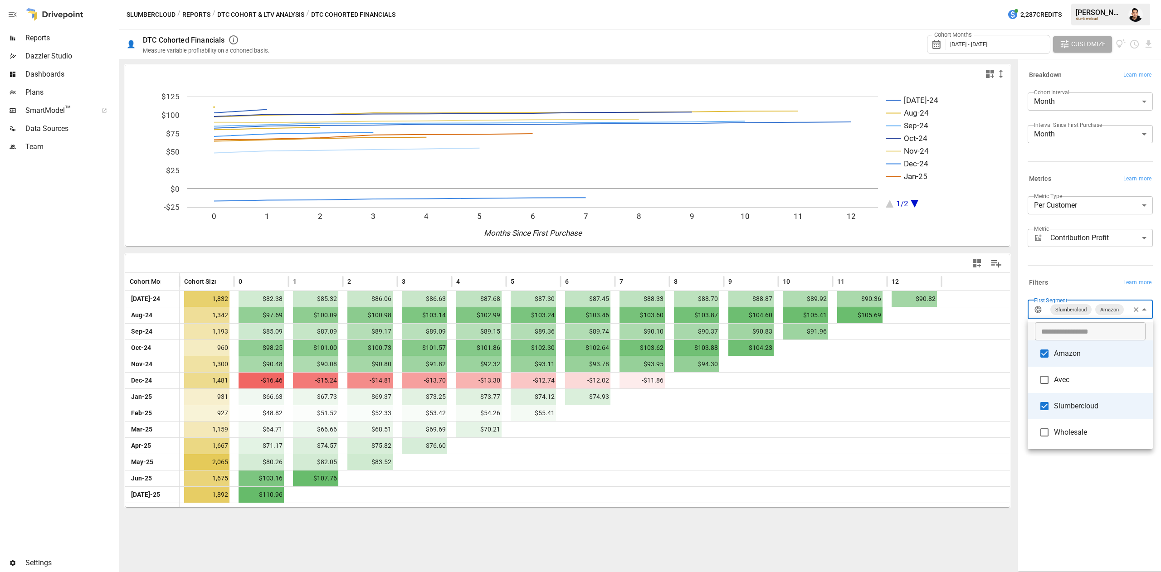
click at [1076, 355] on span "Amazon" at bounding box center [1100, 353] width 92 height 11
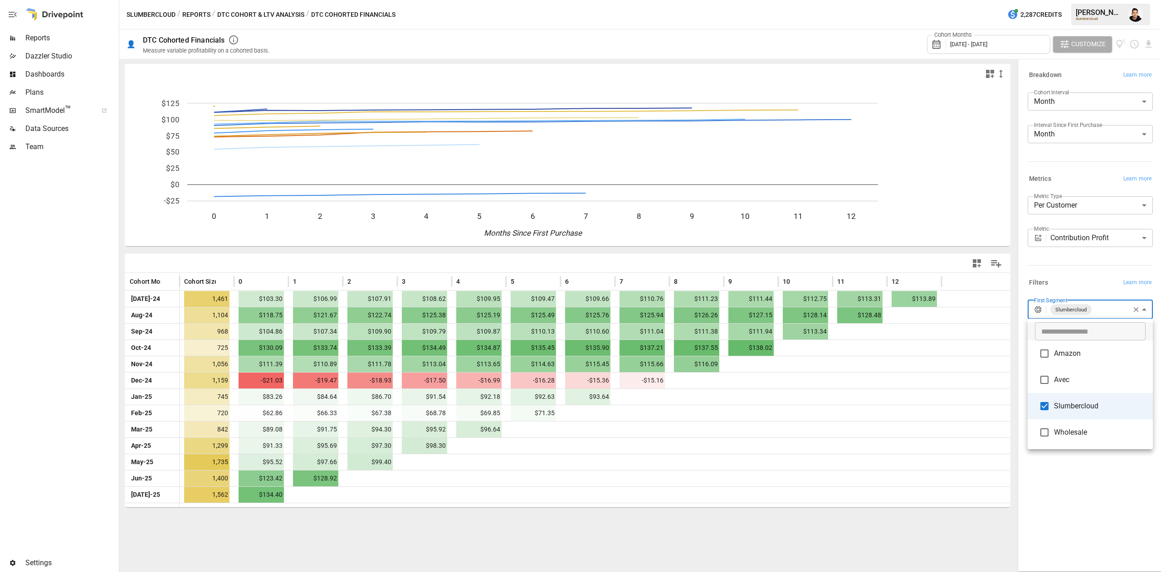
click at [1076, 355] on span "Amazon" at bounding box center [1100, 353] width 92 height 11
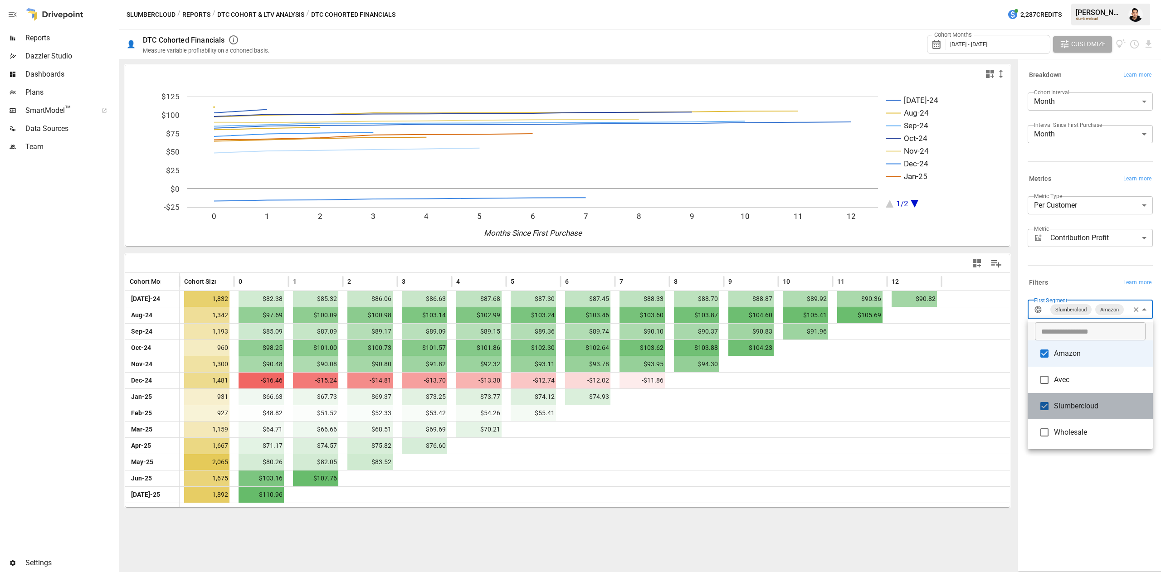
click at [1058, 394] on li "Slumbercloud" at bounding box center [1089, 406] width 125 height 26
type input "******"
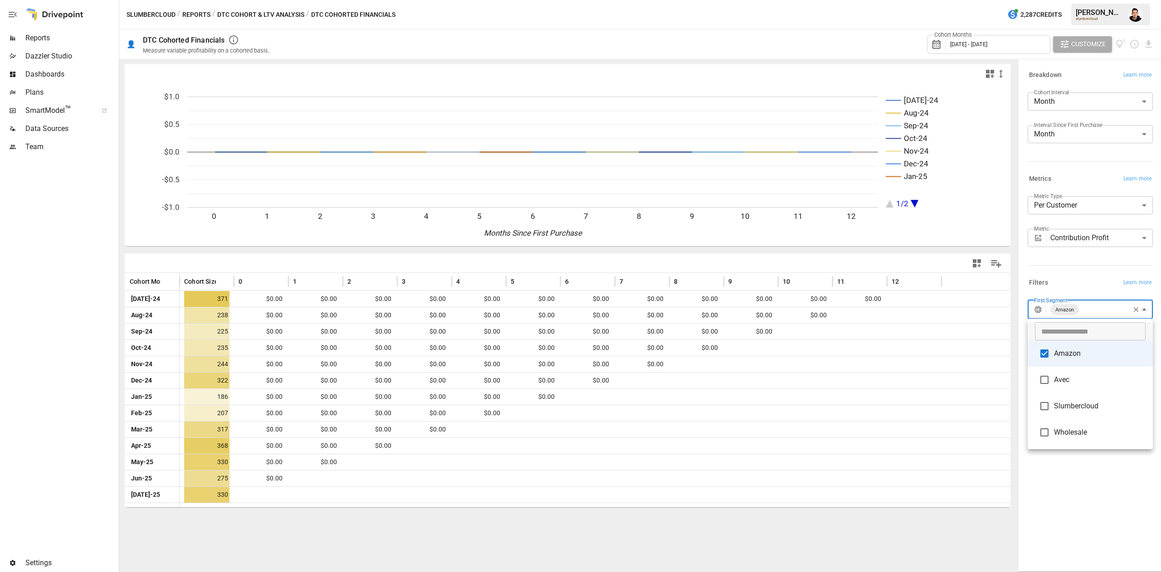
click at [1053, 353] on li "Amazon" at bounding box center [1089, 354] width 125 height 26
click at [1060, 402] on span "Slumbercloud" at bounding box center [1100, 405] width 92 height 11
type input "**********"
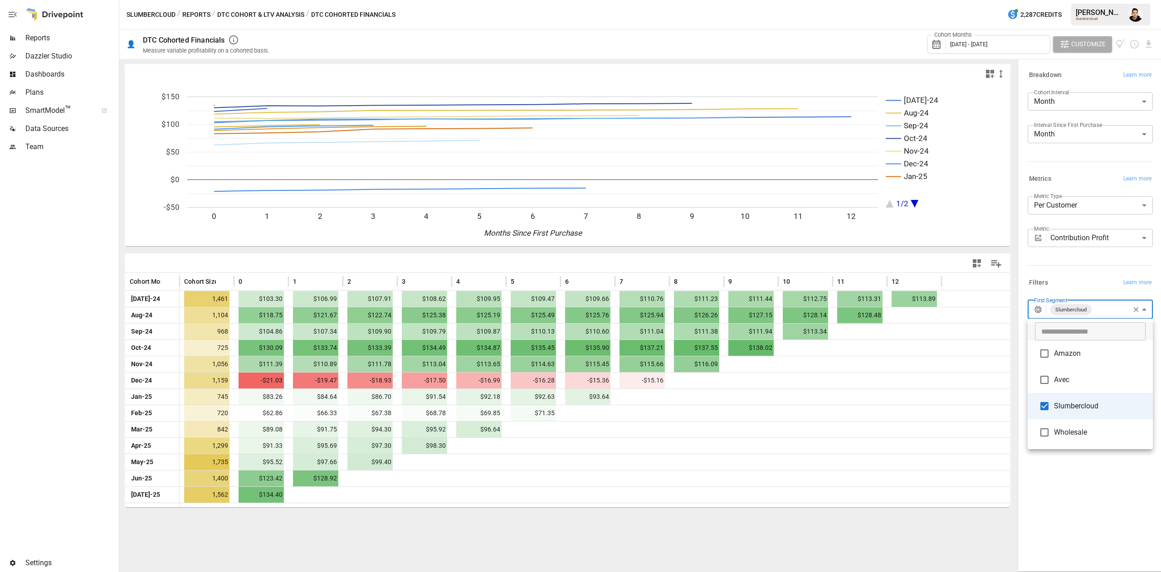
click at [760, 501] on div at bounding box center [580, 286] width 1161 height 572
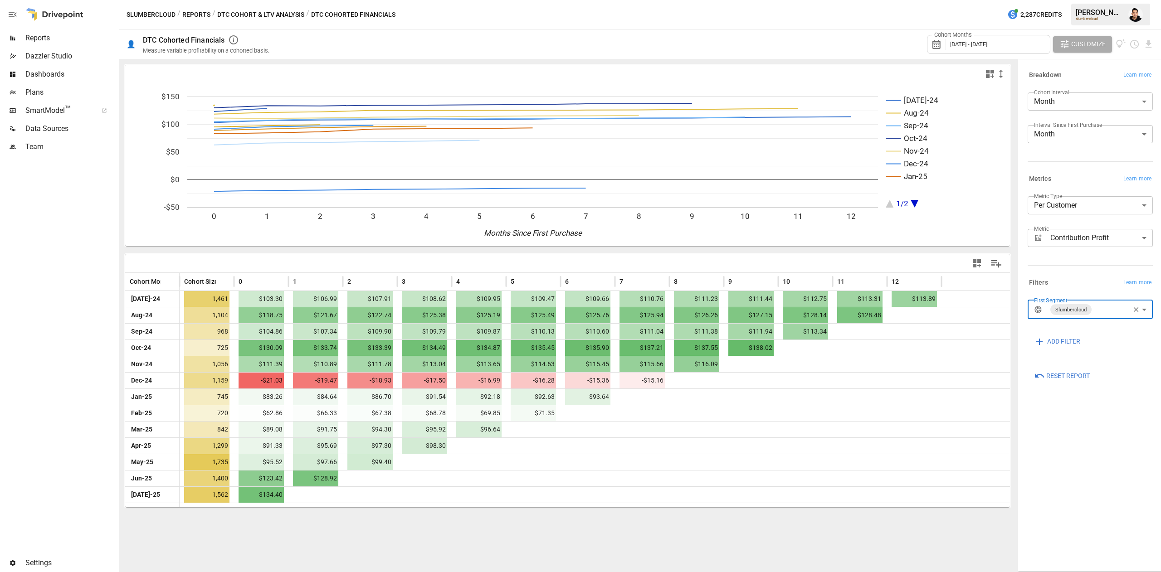
click at [1072, 0] on body "Reports Dazzler Studio Dashboards Plans SmartModel ™ Data Sources Team Settings…" at bounding box center [580, 0] width 1161 height 0
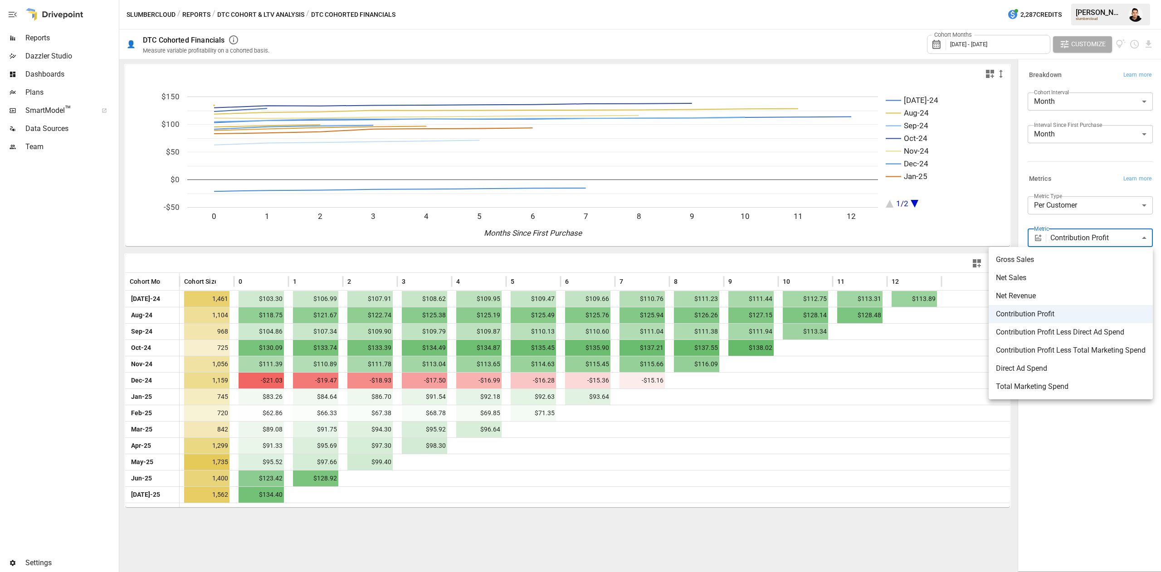
click at [1033, 279] on span "Net Sales" at bounding box center [1071, 278] width 150 height 11
type input "*********"
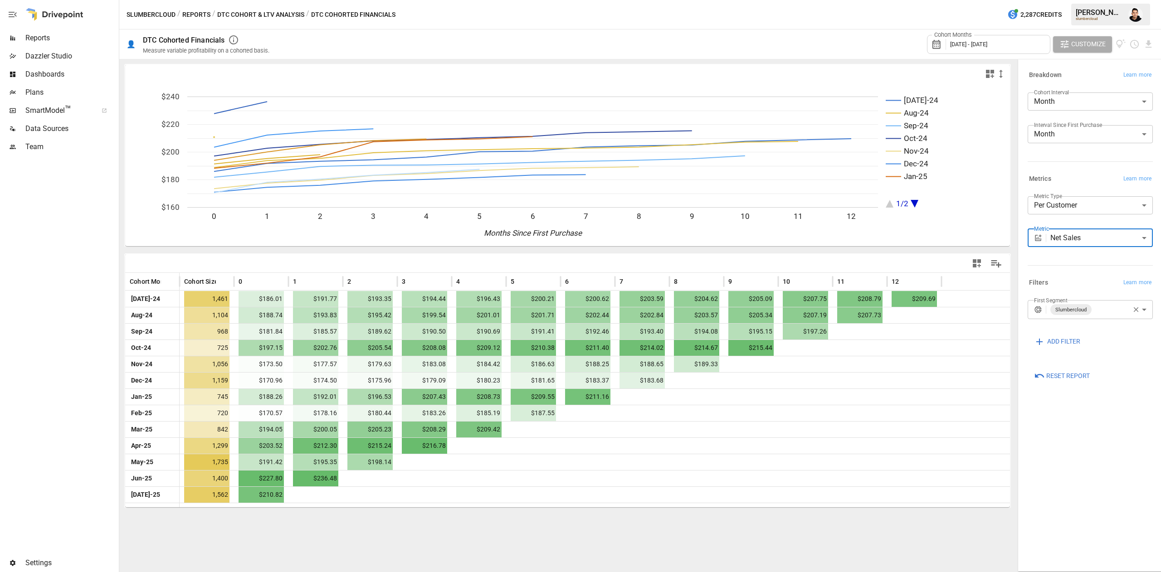
click at [1081, 0] on body "Reports Dazzler Studio Dashboards Plans SmartModel ™ Data Sources Team Settings…" at bounding box center [580, 0] width 1161 height 0
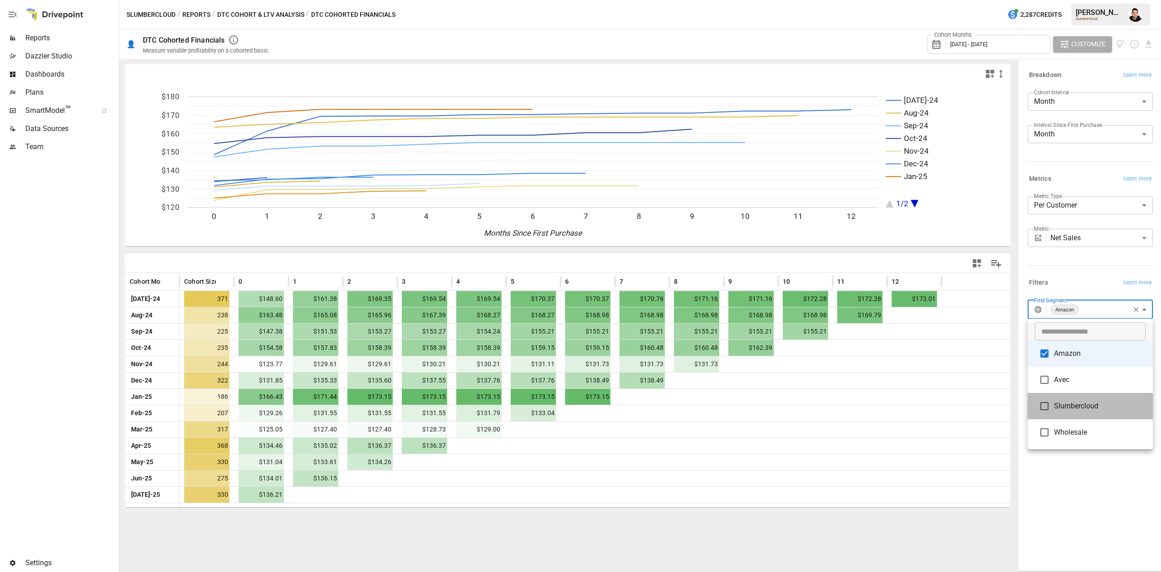
click at [1061, 411] on span "Slumbercloud" at bounding box center [1100, 406] width 92 height 11
type input "**********"
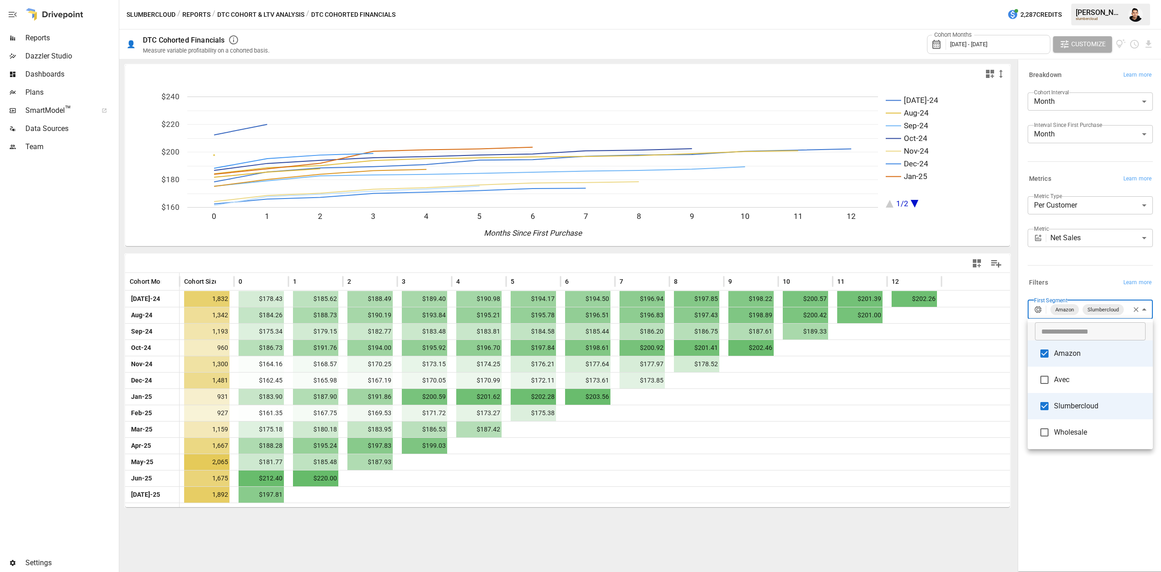
click at [1066, 238] on div at bounding box center [580, 286] width 1161 height 572
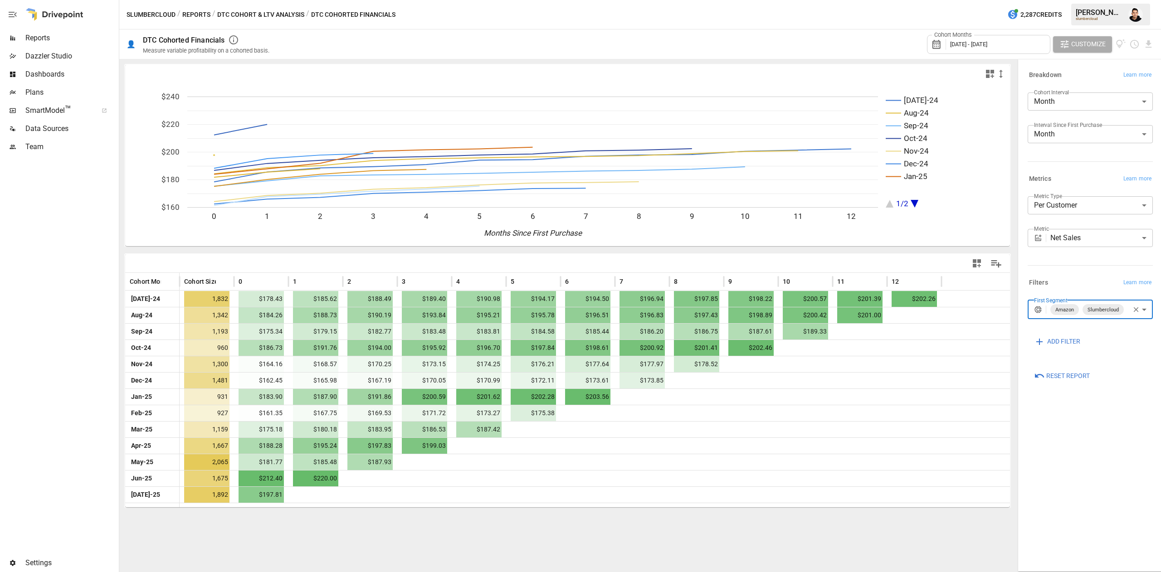
click at [1066, 0] on body "Reports Dazzler Studio Dashboards Plans SmartModel ™ Data Sources Team Settings…" at bounding box center [580, 0] width 1161 height 0
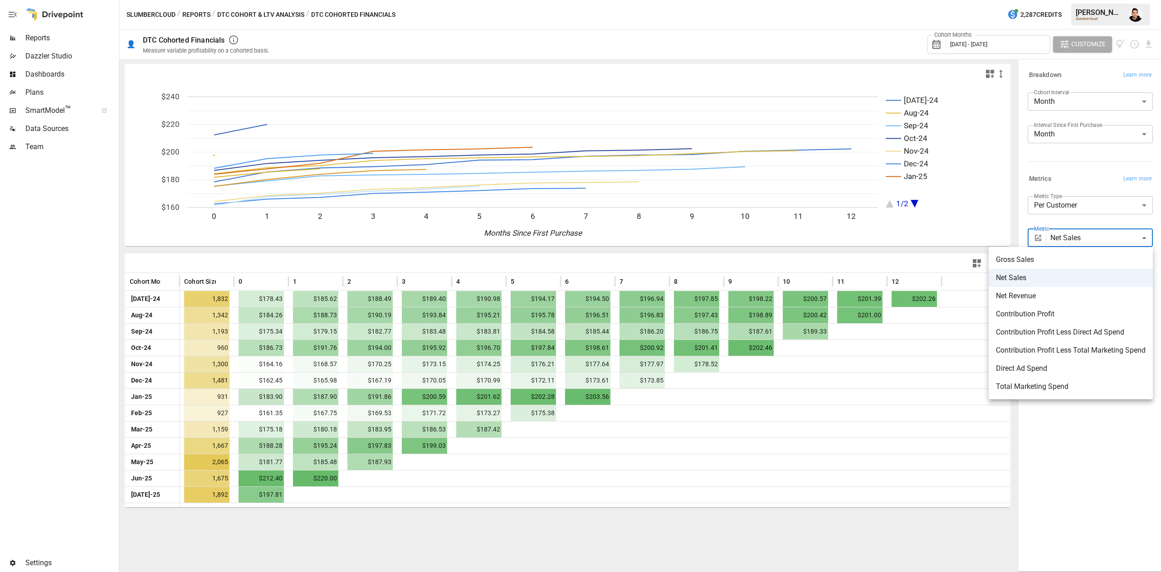
click at [1023, 307] on li "Contribution Profit" at bounding box center [1070, 314] width 164 height 18
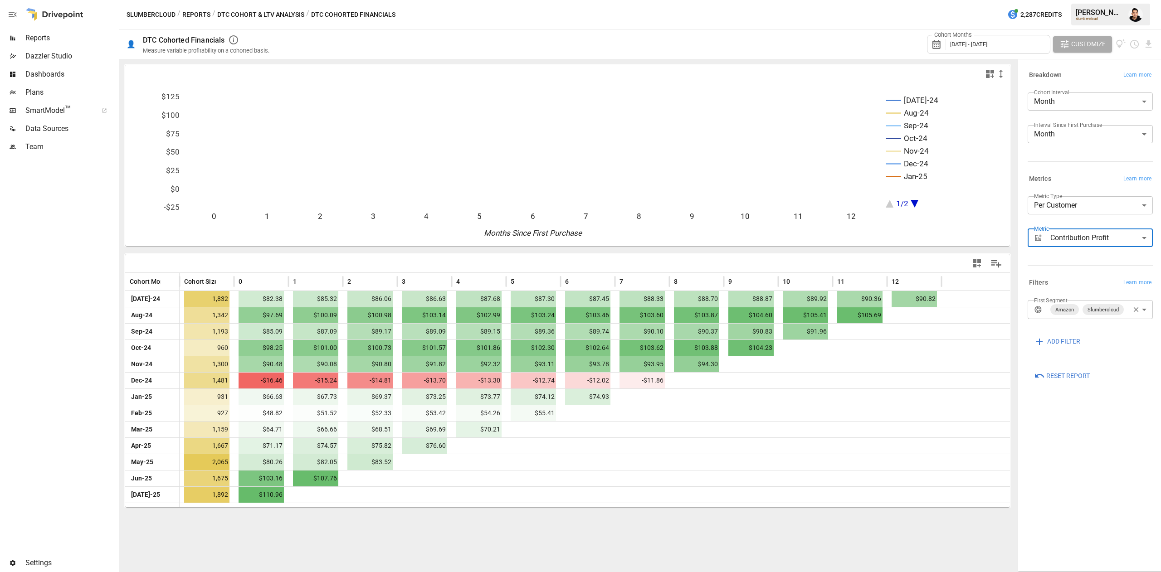
click at [1072, 0] on body "Reports Dazzler Studio Dashboards Plans SmartModel ™ Data Sources Team Settings…" at bounding box center [580, 0] width 1161 height 0
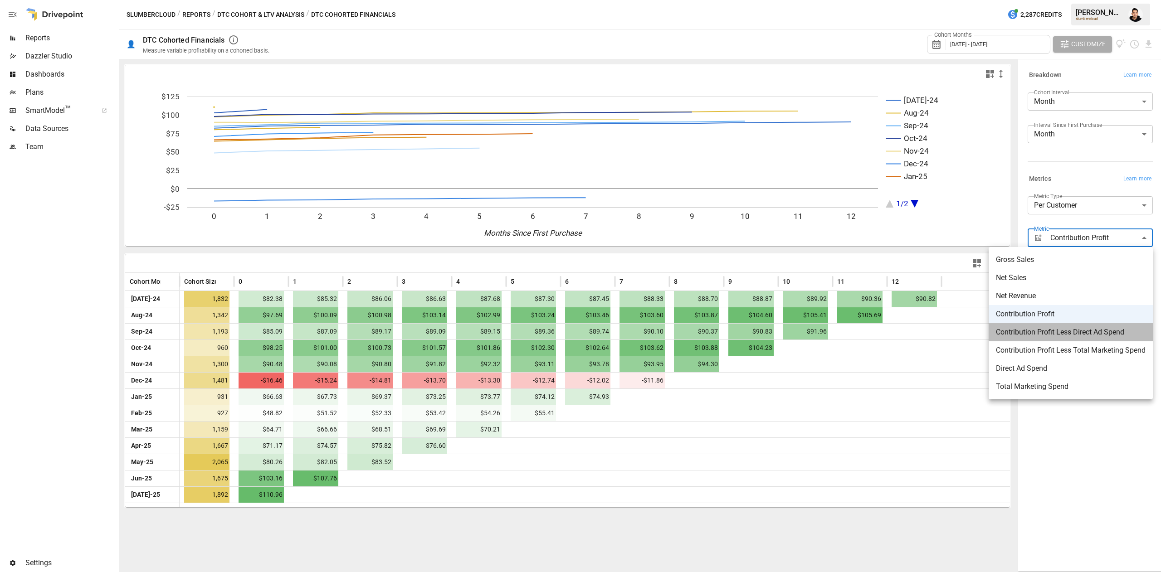
click at [1013, 332] on span "Contribution Profit Less Direct Ad Spend" at bounding box center [1071, 332] width 150 height 11
type input "**********"
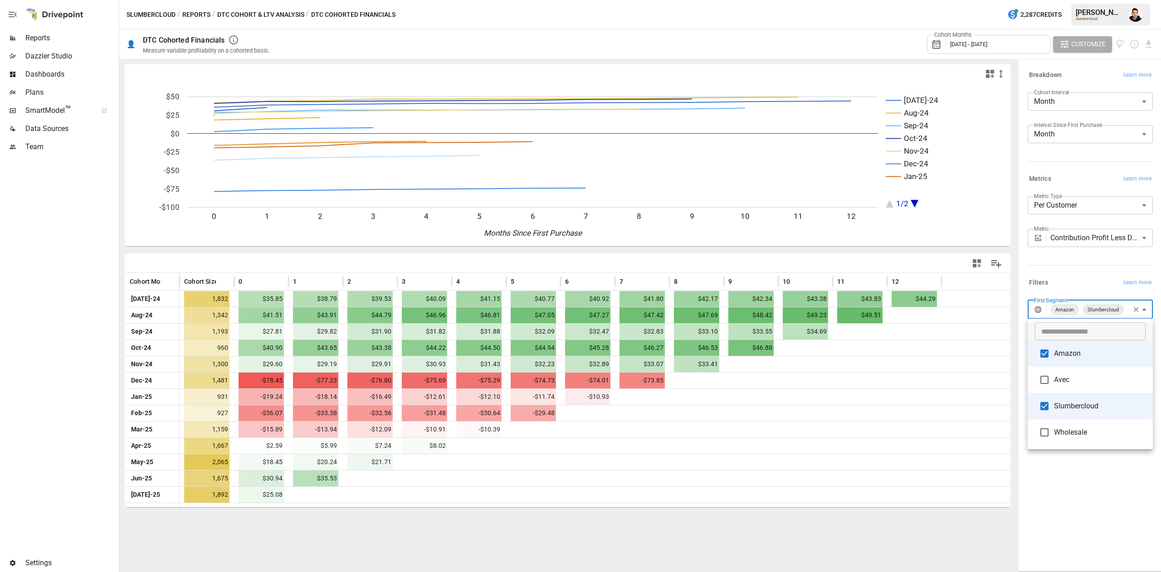
click at [1086, 0] on body "Reports Dazzler Studio Dashboards Plans SmartModel ™ Data Sources Team Settings…" at bounding box center [580, 0] width 1161 height 0
click at [1058, 346] on li "Amazon" at bounding box center [1089, 354] width 125 height 26
type input "**********"
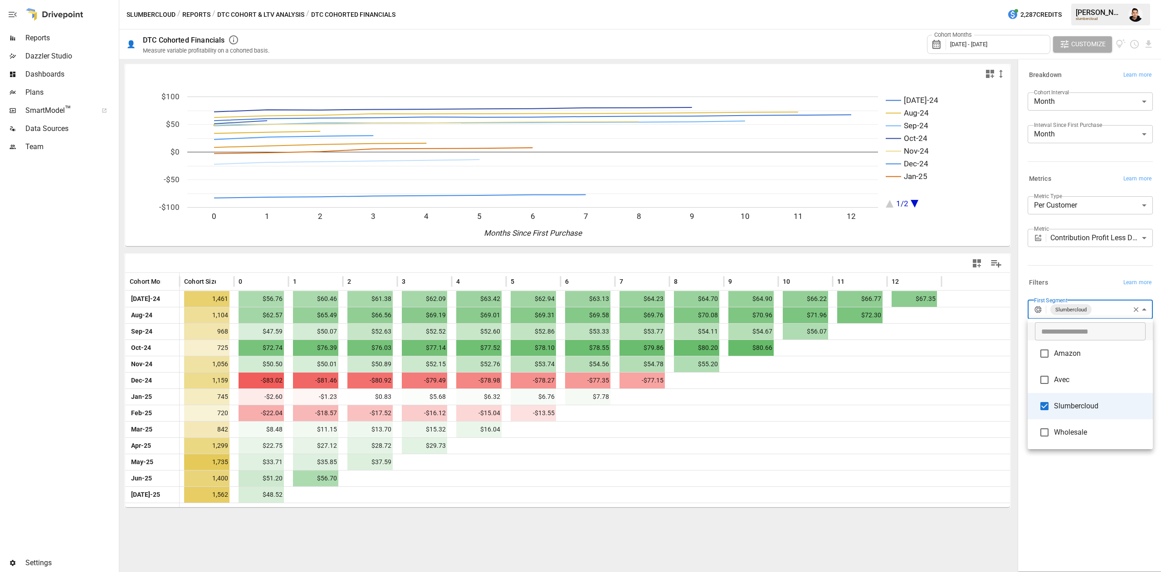
click at [1046, 263] on div at bounding box center [580, 286] width 1161 height 572
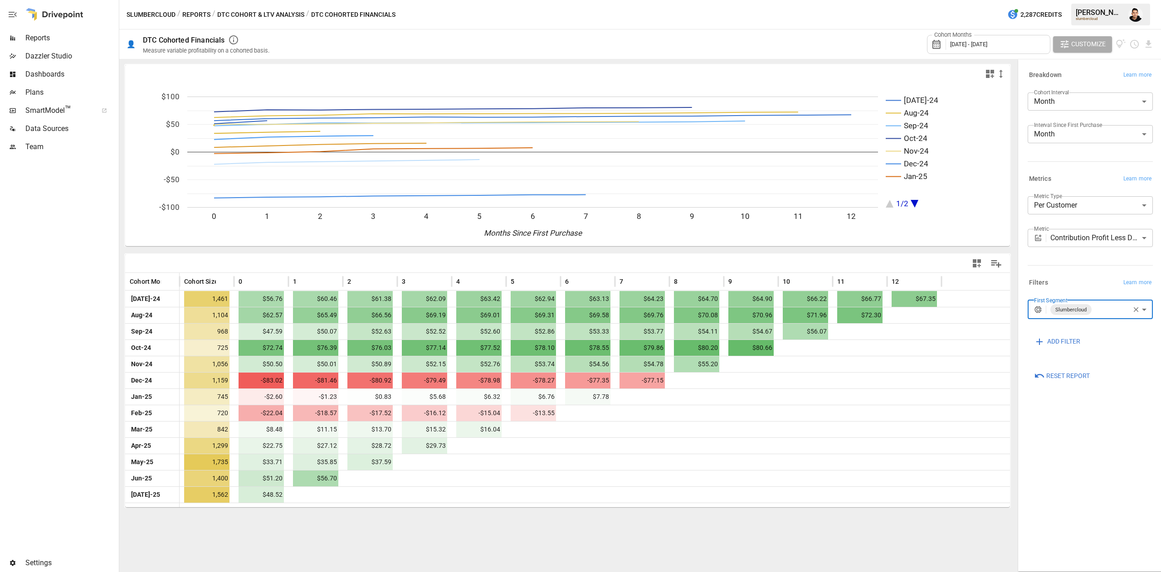
click at [1103, 0] on body "Reports Dazzler Studio Dashboards Plans SmartModel ™ Data Sources Team Settings…" at bounding box center [580, 0] width 1161 height 0
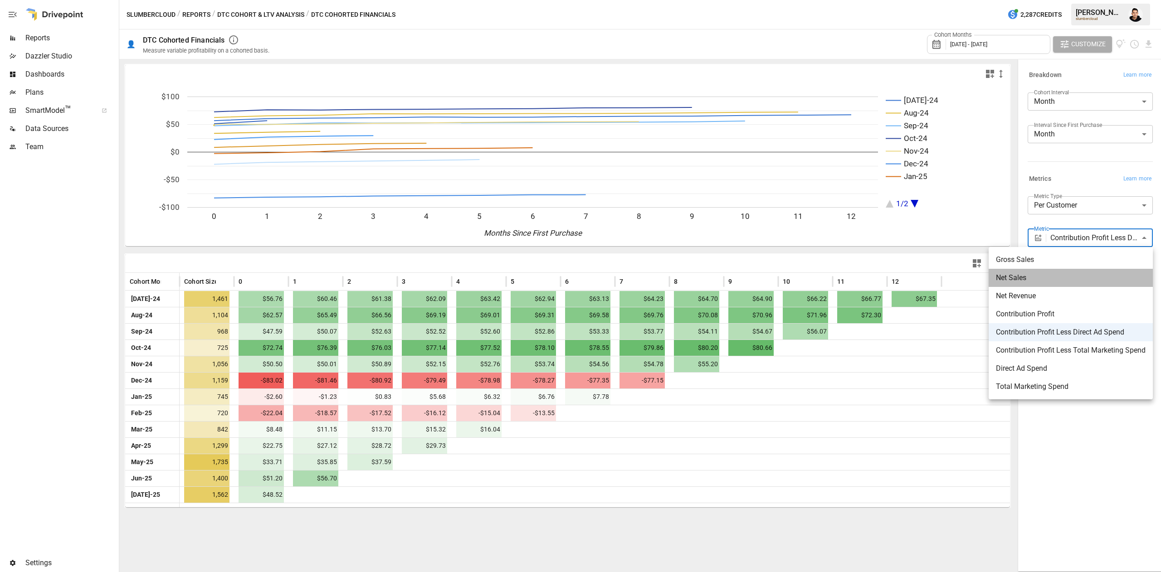
click at [1063, 273] on span "Net Sales" at bounding box center [1071, 278] width 150 height 11
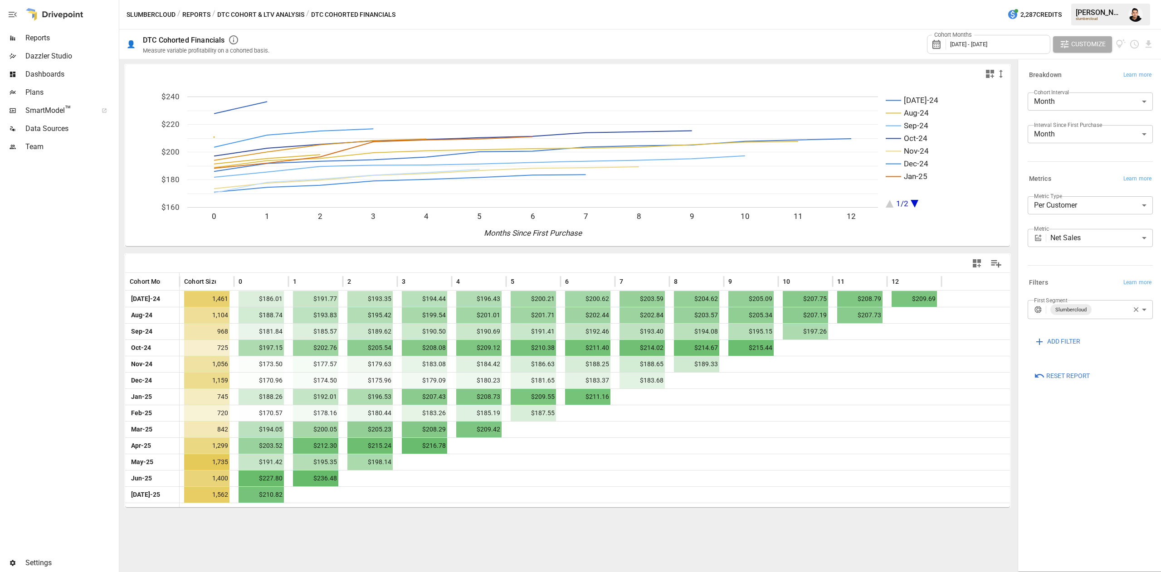
click at [920, 507] on div "[DATE]-24 Aug-24 Sep-24 Oct-24 Nov-24 Dec-24 Jan-25 1/2 0 1 2 3 4 5 6 7 8 9 10 …" at bounding box center [567, 315] width 896 height 513
click at [1092, 0] on body "Reports Dazzler Studio Dashboards Plans SmartModel ™ Data Sources Team Settings…" at bounding box center [580, 0] width 1161 height 0
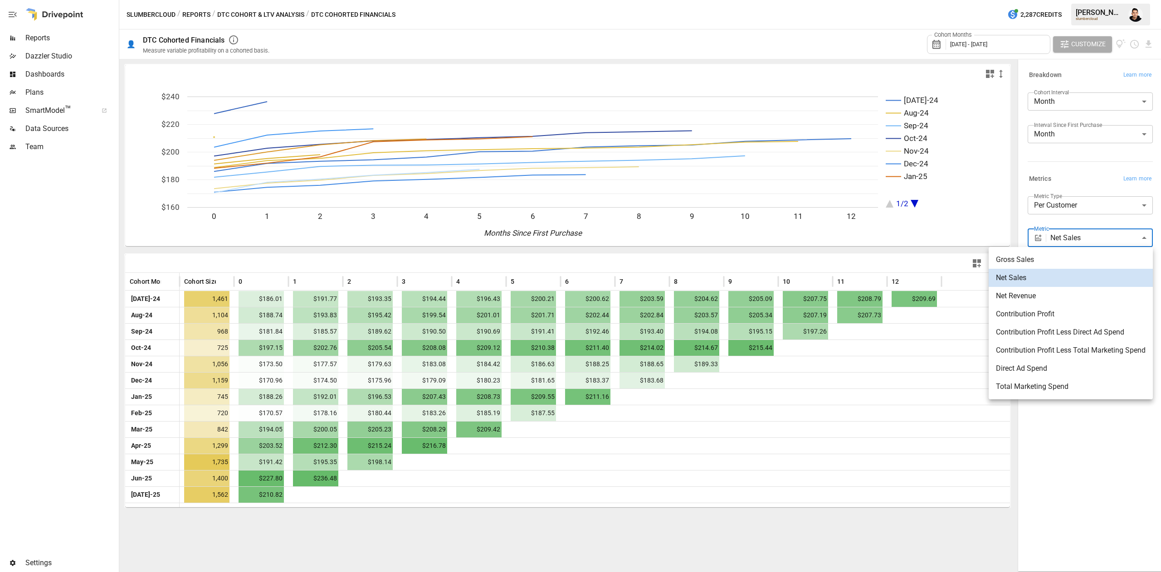
click at [1066, 313] on span "Contribution Profit" at bounding box center [1071, 314] width 150 height 11
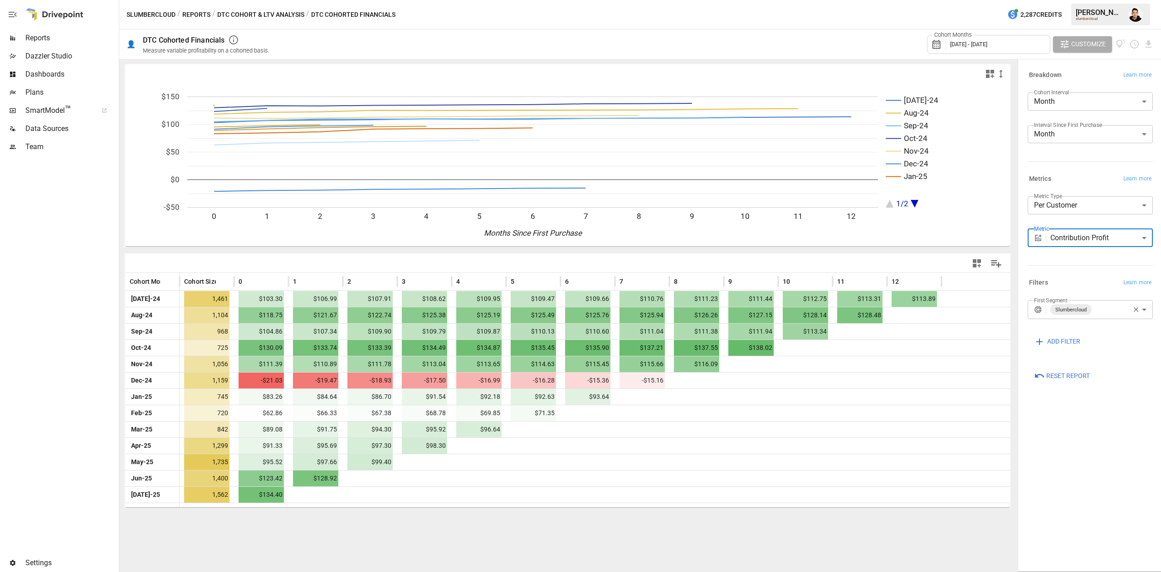
click at [1092, 0] on body "Reports Dazzler Studio Dashboards Plans SmartModel ™ Data Sources Team Settings…" at bounding box center [580, 0] width 1161 height 0
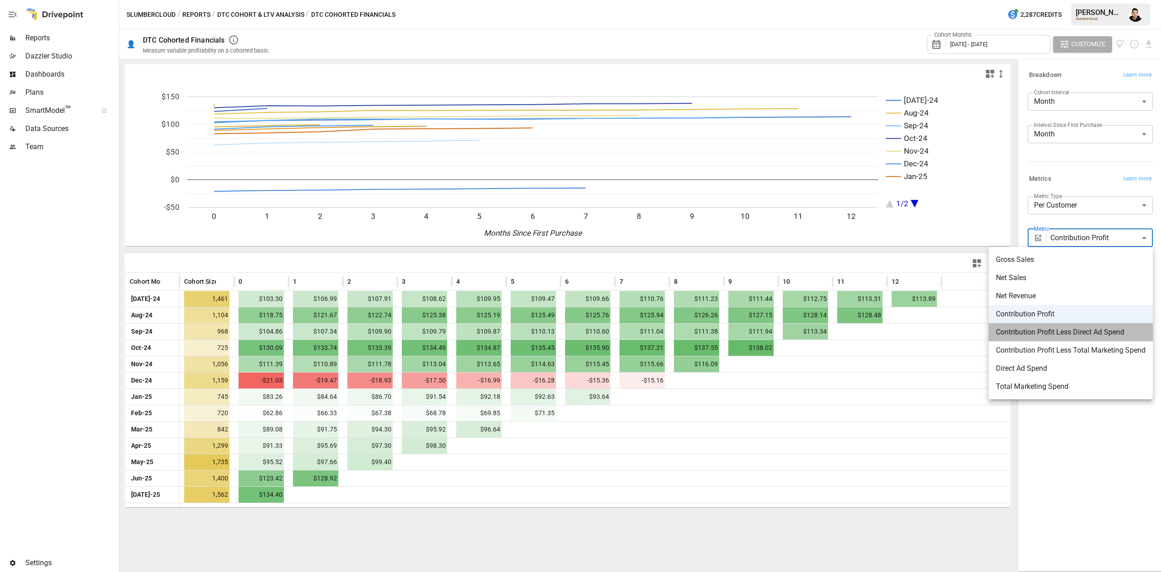
click at [1078, 329] on span "Contribution Profit Less Direct Ad Spend" at bounding box center [1071, 332] width 150 height 11
type input "**********"
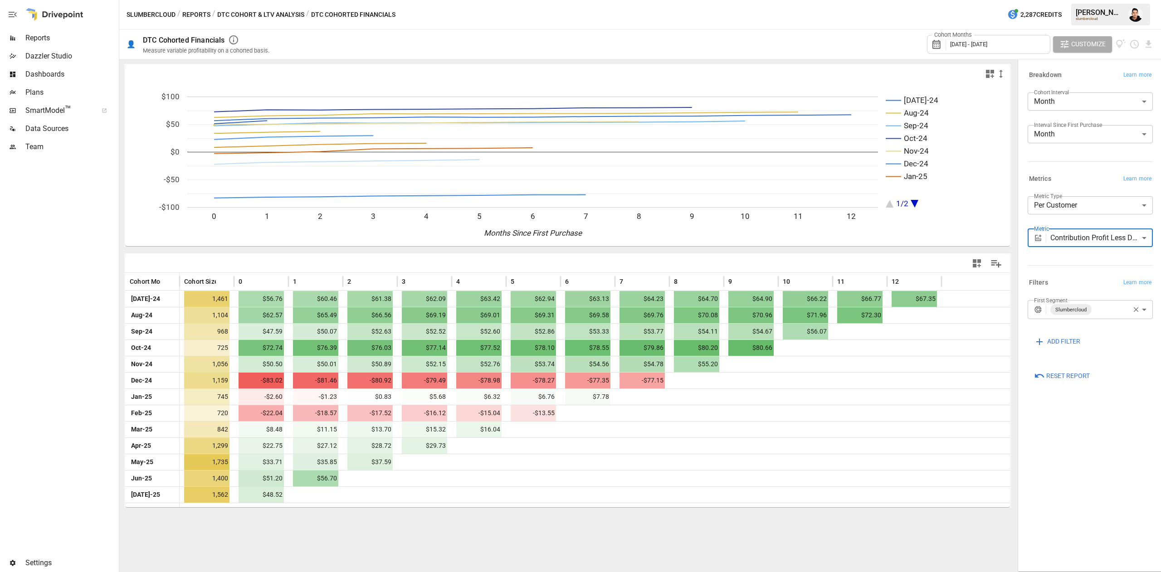
click at [1121, 453] on div "**********" at bounding box center [1090, 316] width 140 height 508
click at [1136, 9] on img "Francisco Sanchez" at bounding box center [1135, 14] width 15 height 15
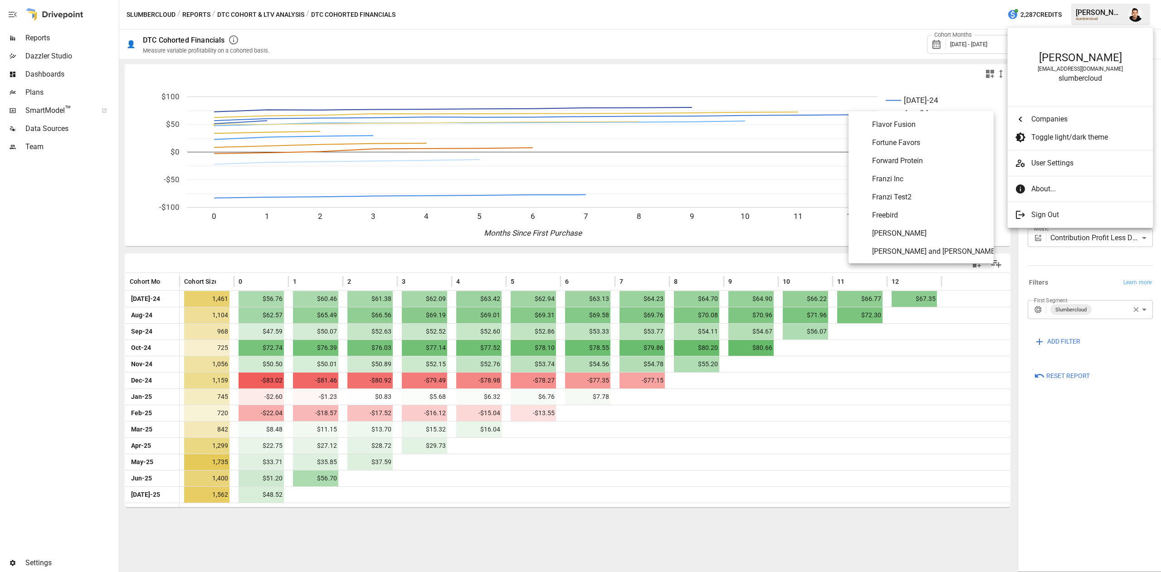
scroll to position [1569, 0]
click at [933, 205] on span "Fire Department Coffee" at bounding box center [929, 205] width 114 height 11
